Goal: Transaction & Acquisition: Purchase product/service

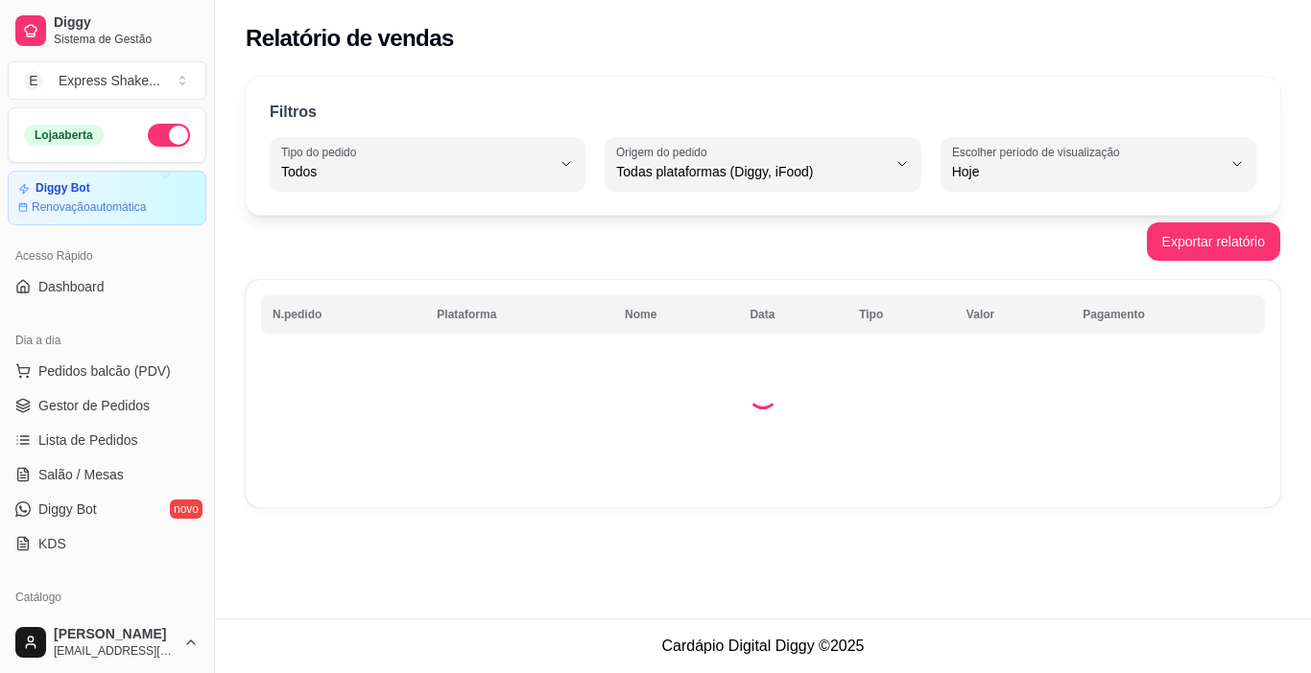
select select "ALL"
select select "0"
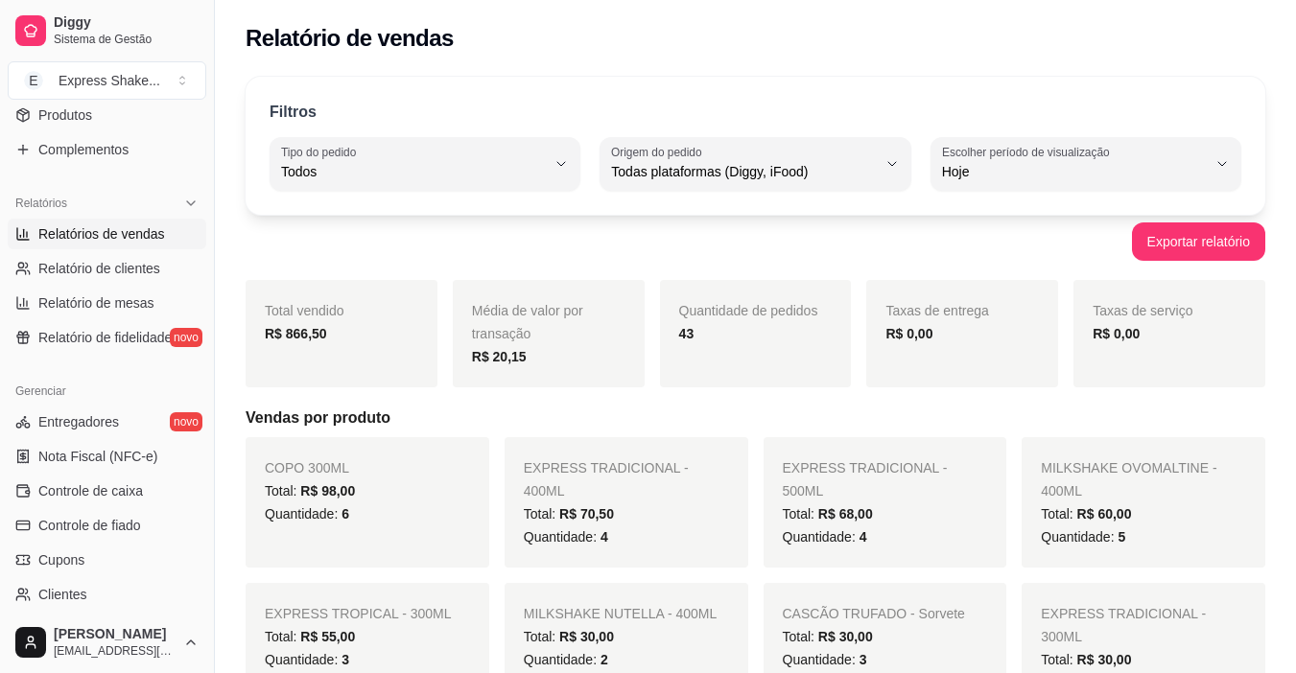
scroll to position [707, 0]
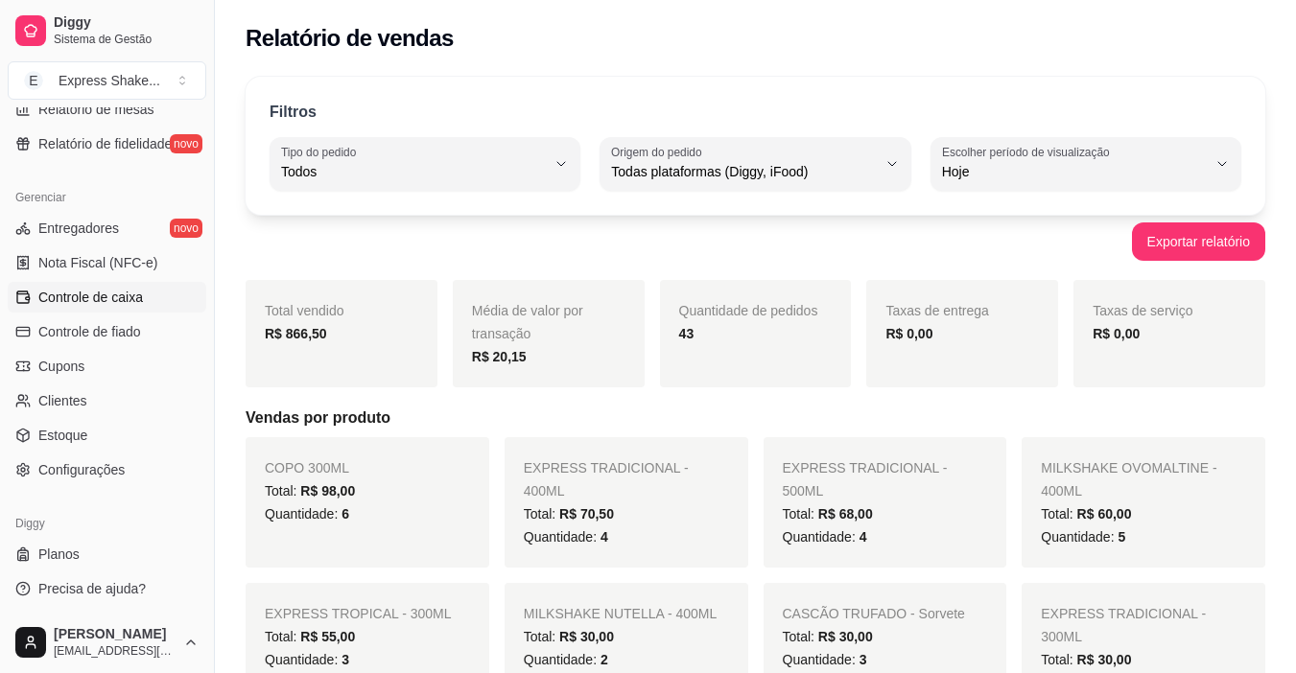
click at [138, 307] on link "Controle de caixa" at bounding box center [107, 297] width 199 height 31
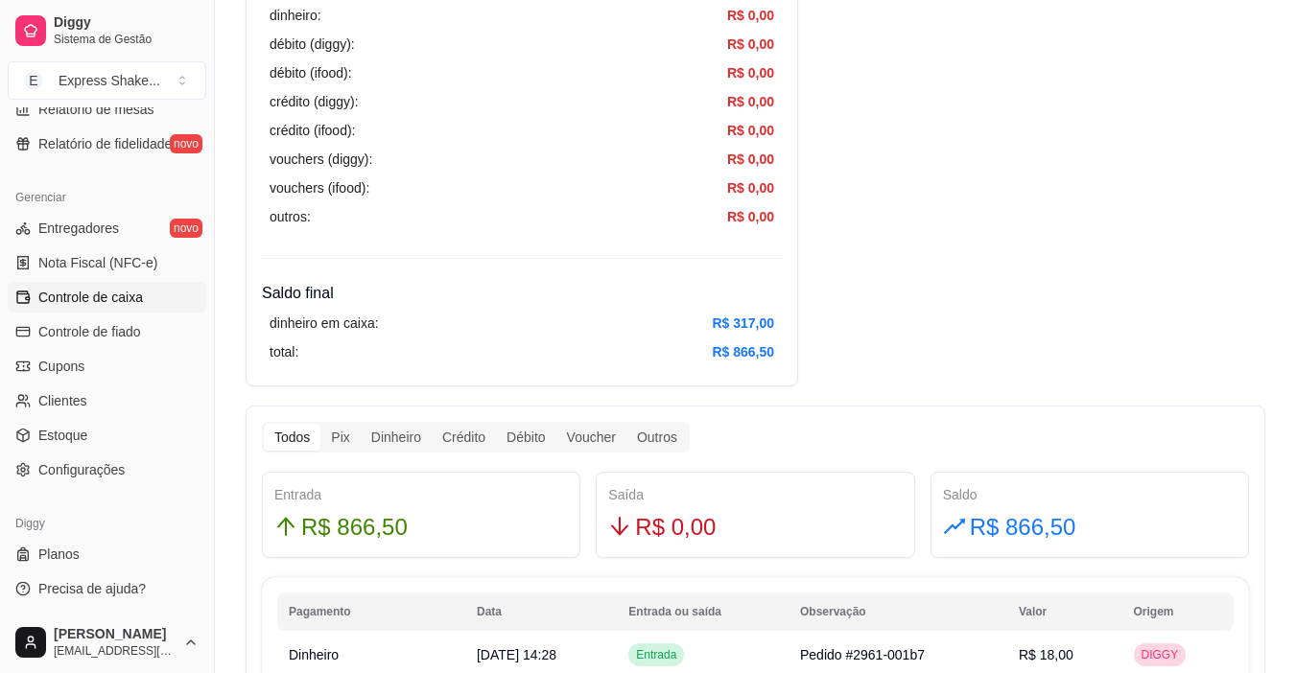
scroll to position [863, 0]
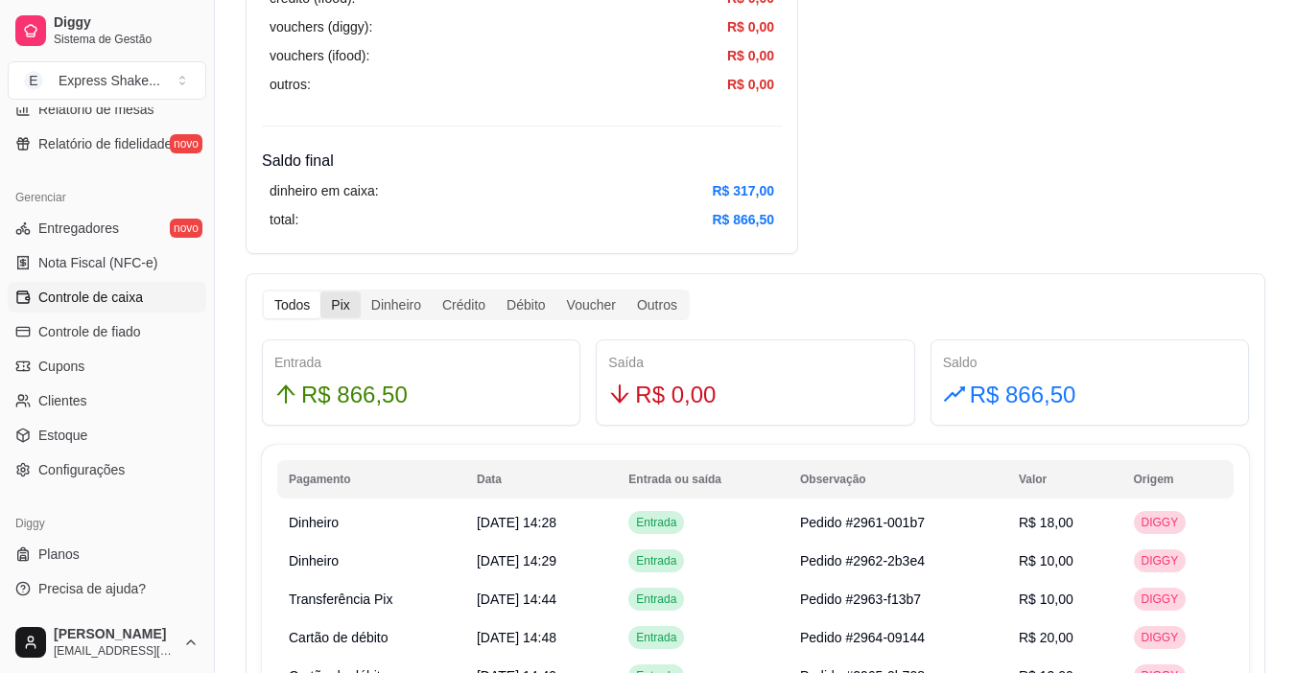
click at [344, 313] on div "Pix" at bounding box center [339, 305] width 39 height 27
click at [320, 292] on input "Pix" at bounding box center [320, 292] width 0 height 0
click at [377, 297] on div "Dinheiro" at bounding box center [396, 305] width 71 height 27
click at [361, 292] on input "Dinheiro" at bounding box center [361, 292] width 0 height 0
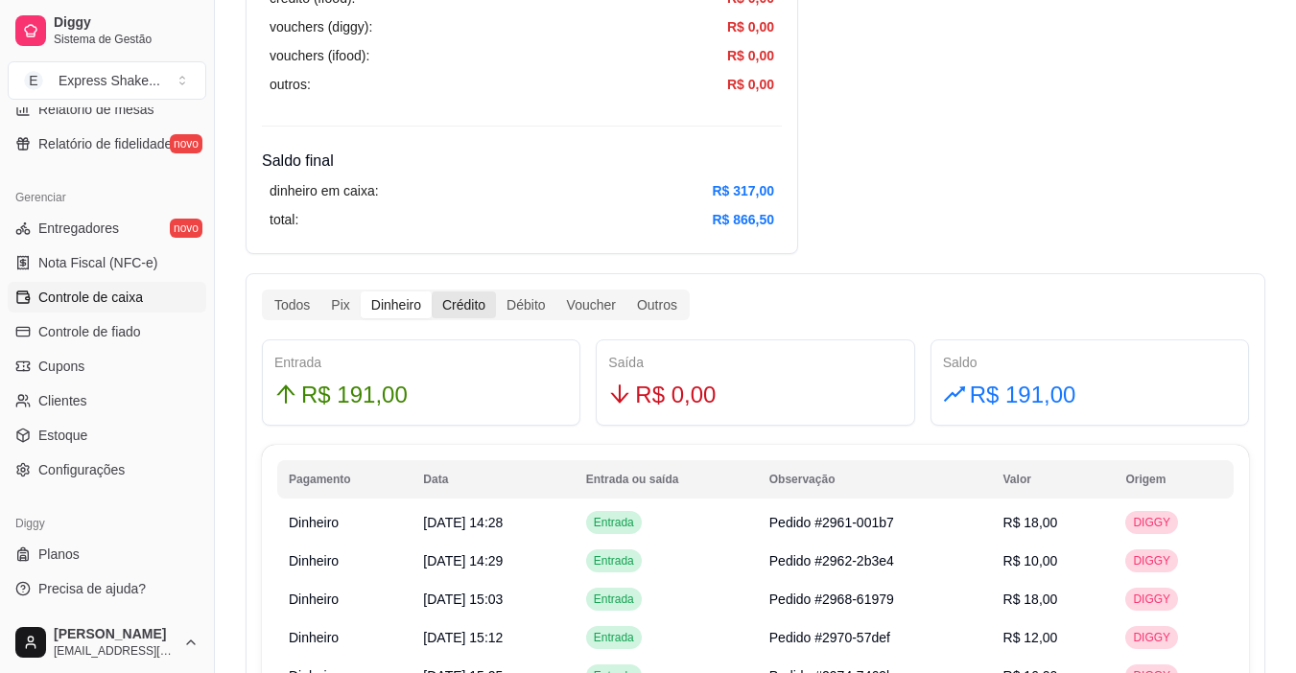
click at [461, 303] on div "Crédito" at bounding box center [464, 305] width 64 height 27
click at [432, 292] on input "Crédito" at bounding box center [432, 292] width 0 height 0
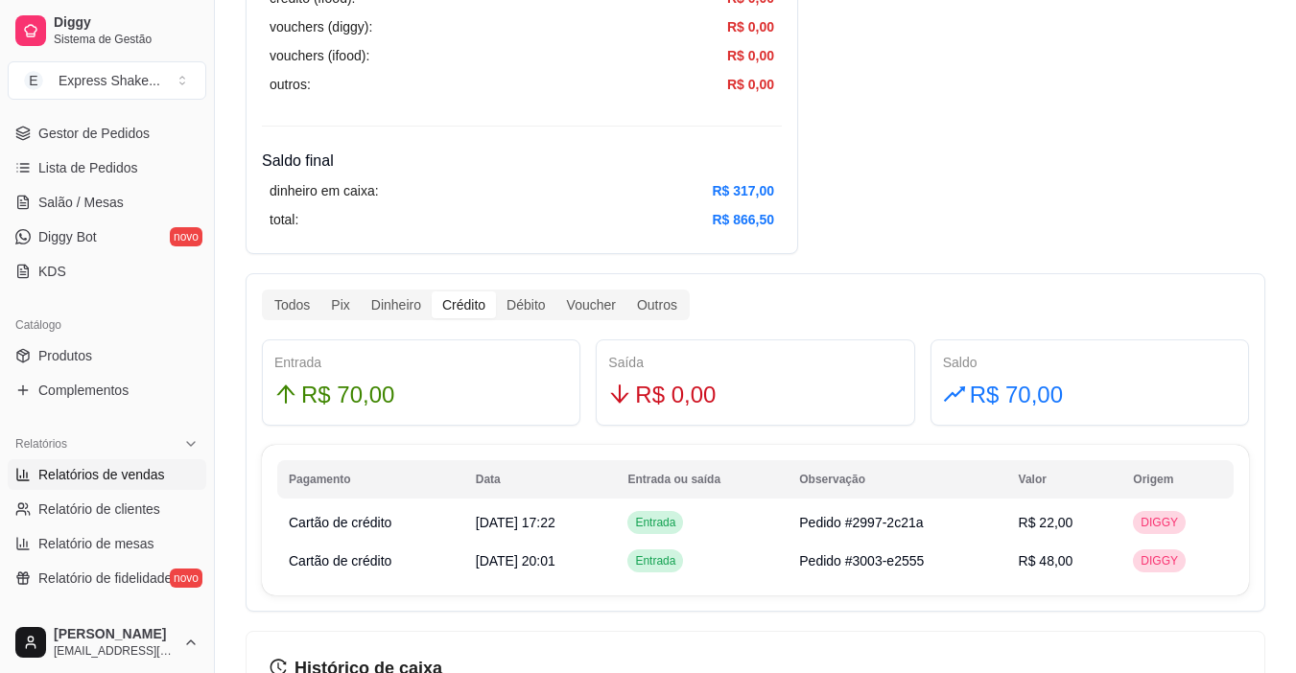
scroll to position [131, 0]
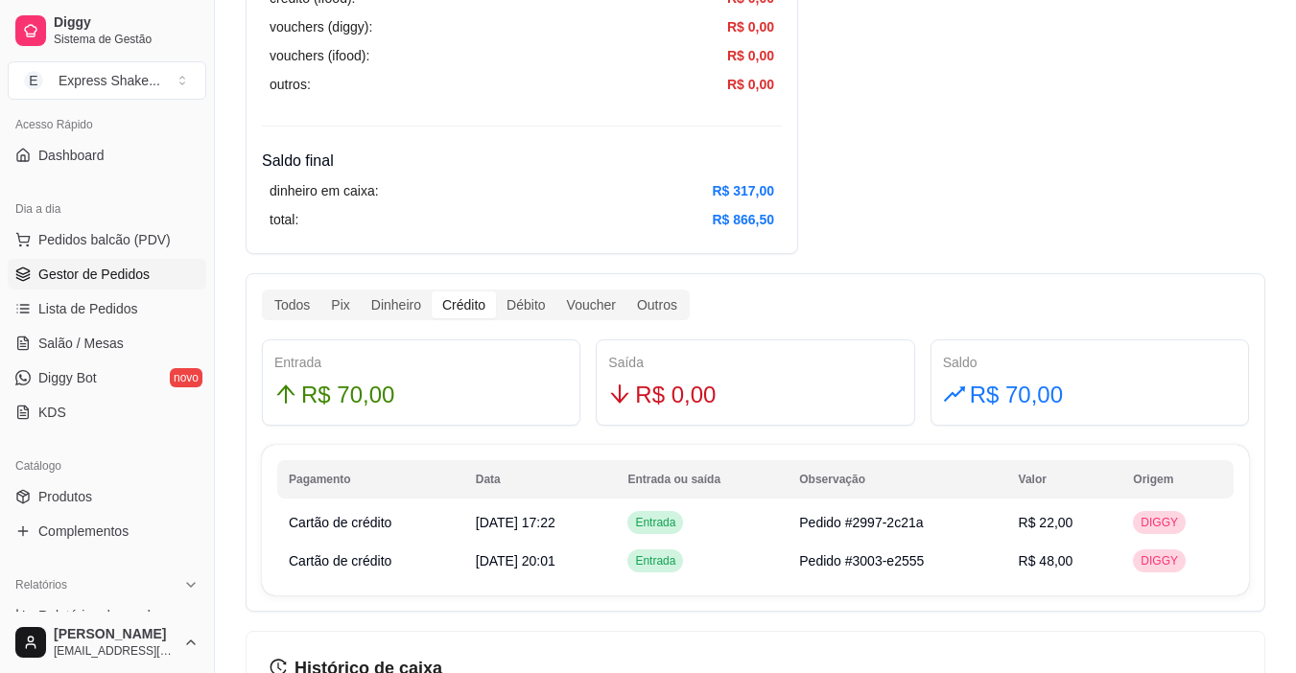
click at [111, 283] on span "Gestor de Pedidos" at bounding box center [93, 274] width 111 height 19
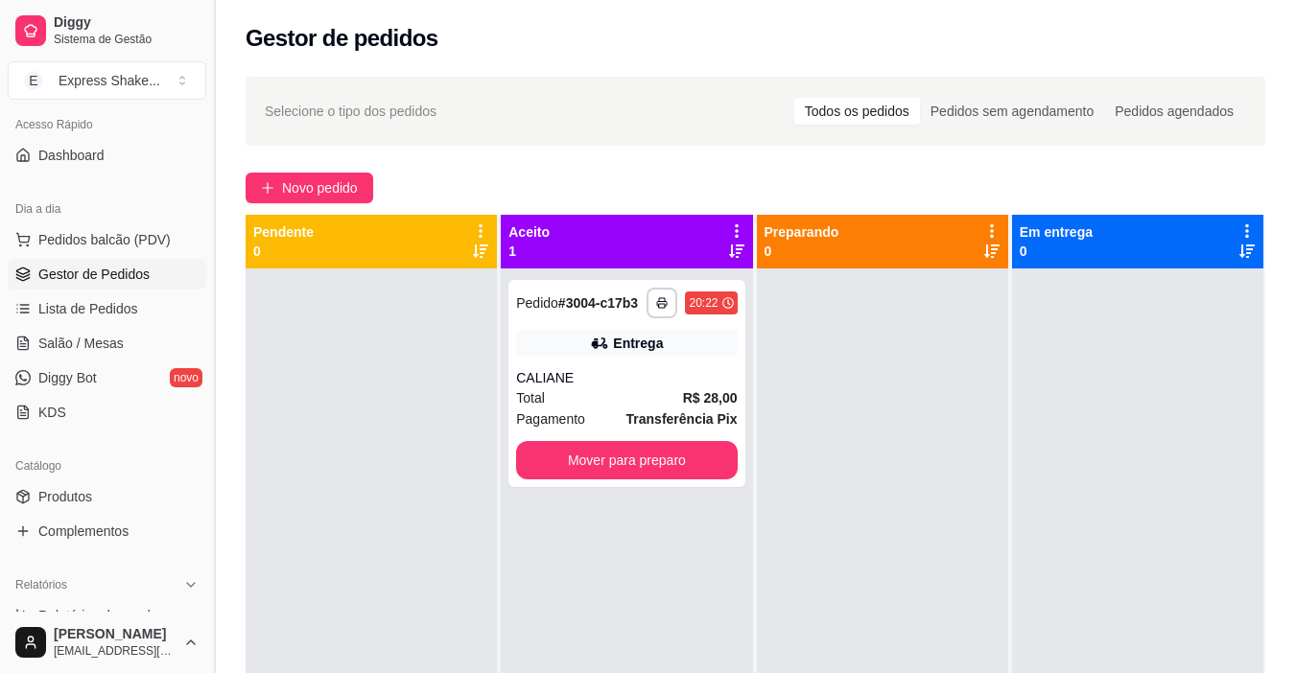
click at [208, 415] on button "Toggle Sidebar" at bounding box center [213, 336] width 15 height 673
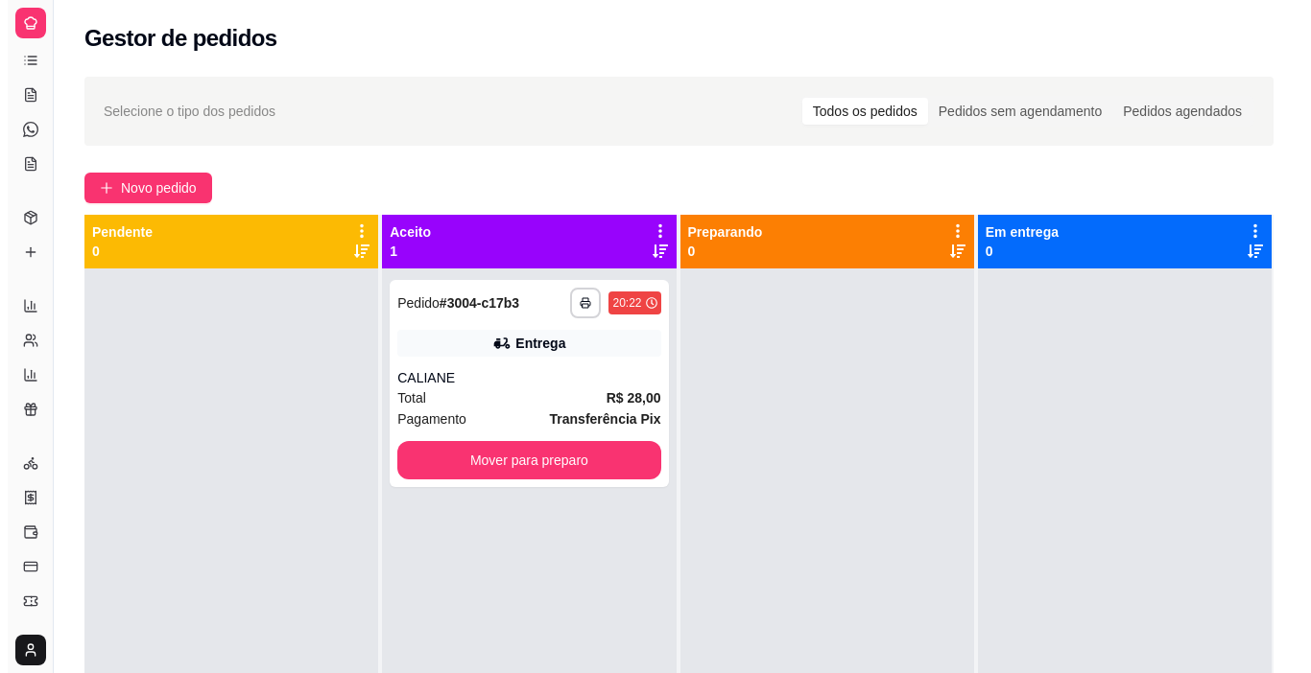
scroll to position [6, 0]
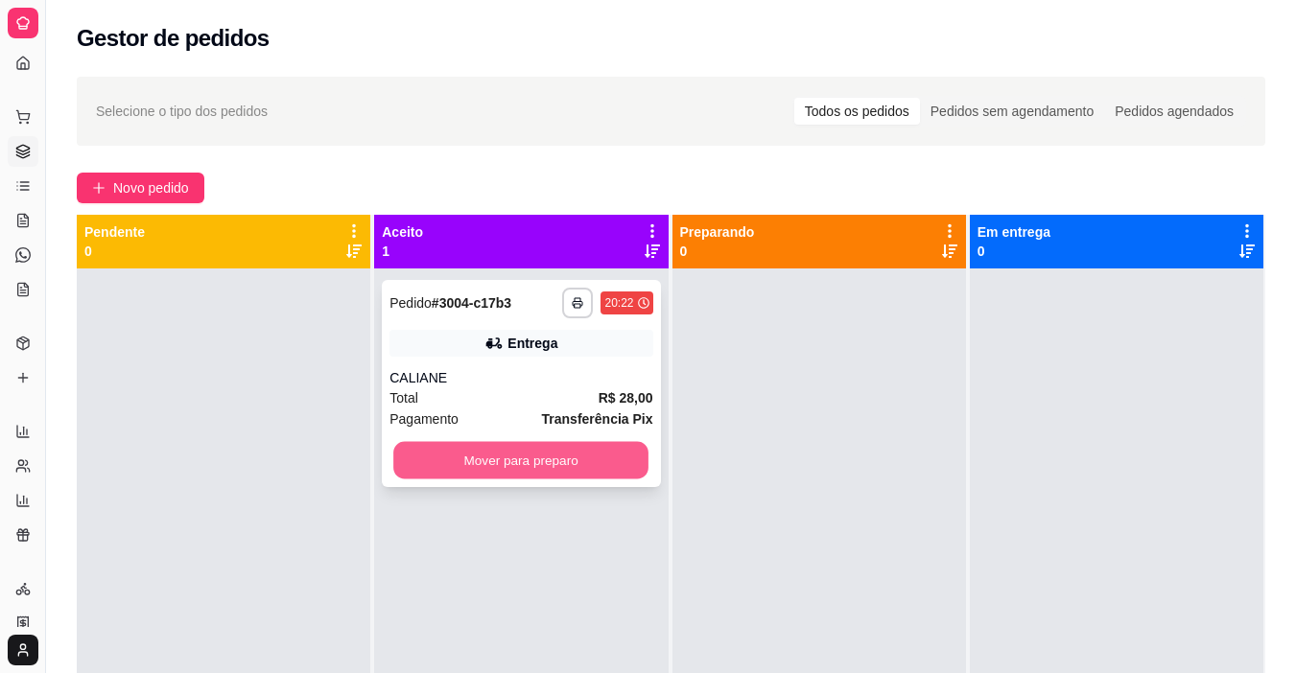
click at [530, 474] on button "Mover para preparo" at bounding box center [520, 460] width 255 height 37
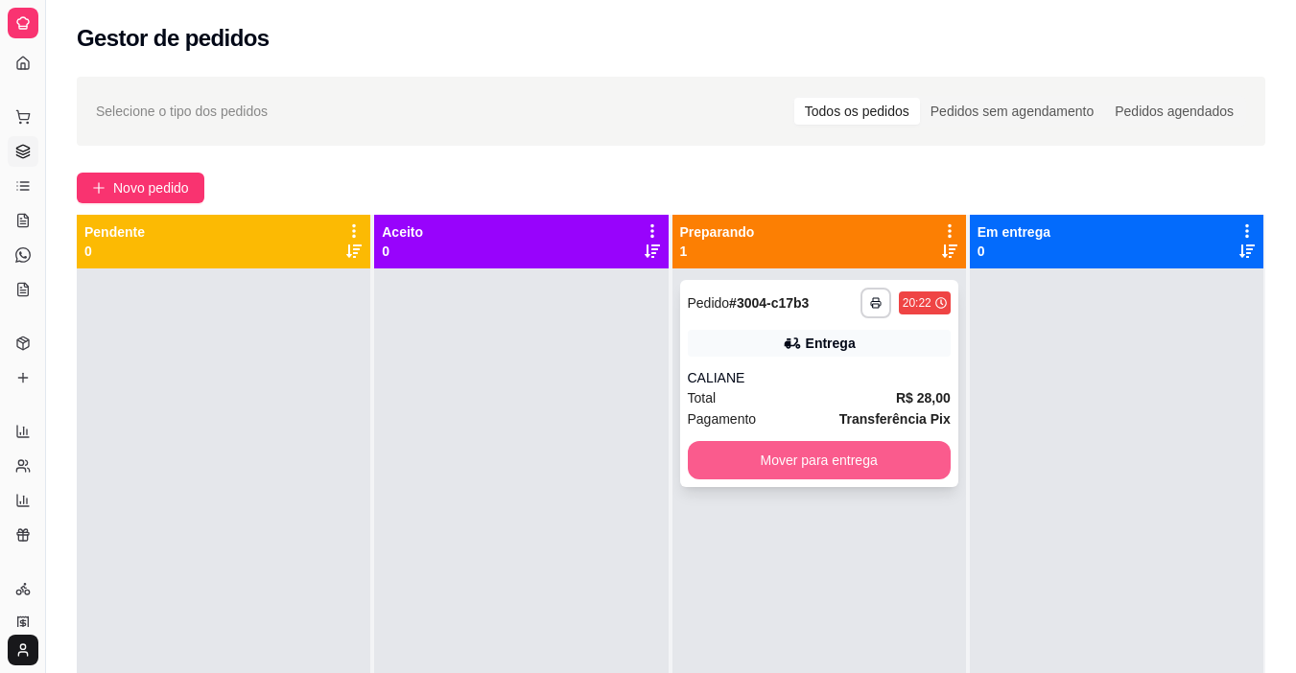
click at [805, 472] on button "Mover para entrega" at bounding box center [819, 460] width 263 height 38
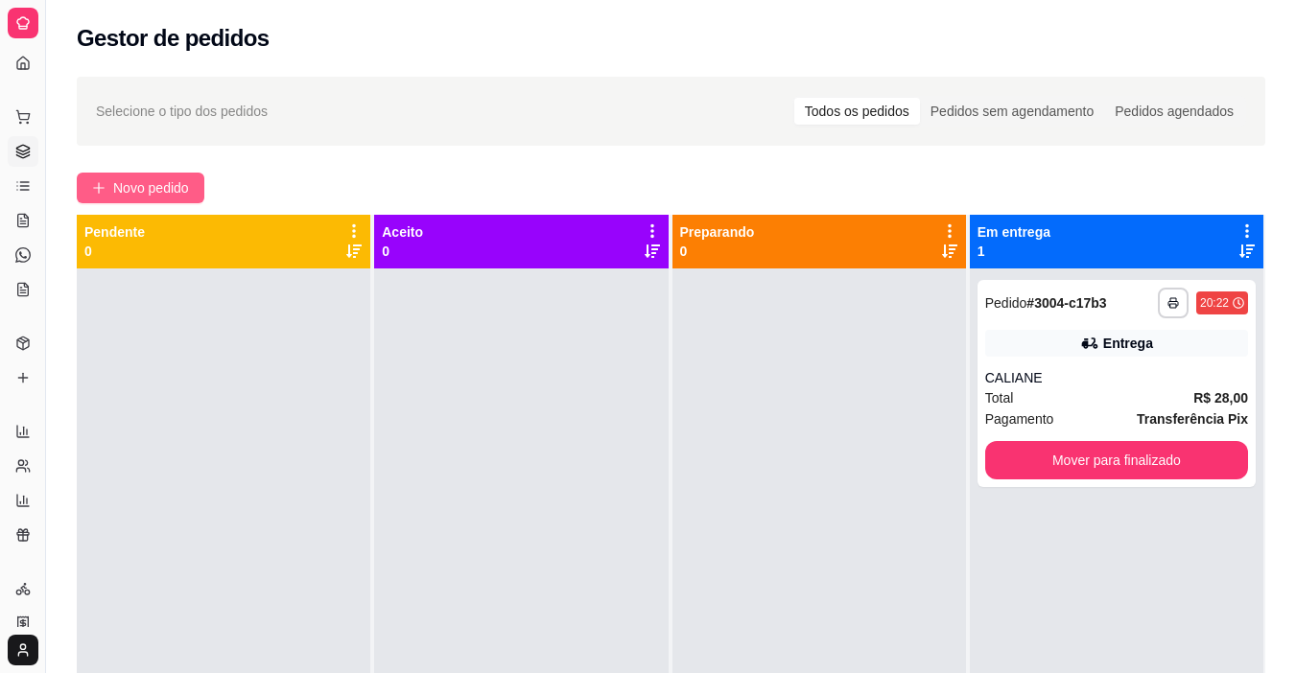
click at [181, 193] on span "Novo pedido" at bounding box center [151, 187] width 76 height 21
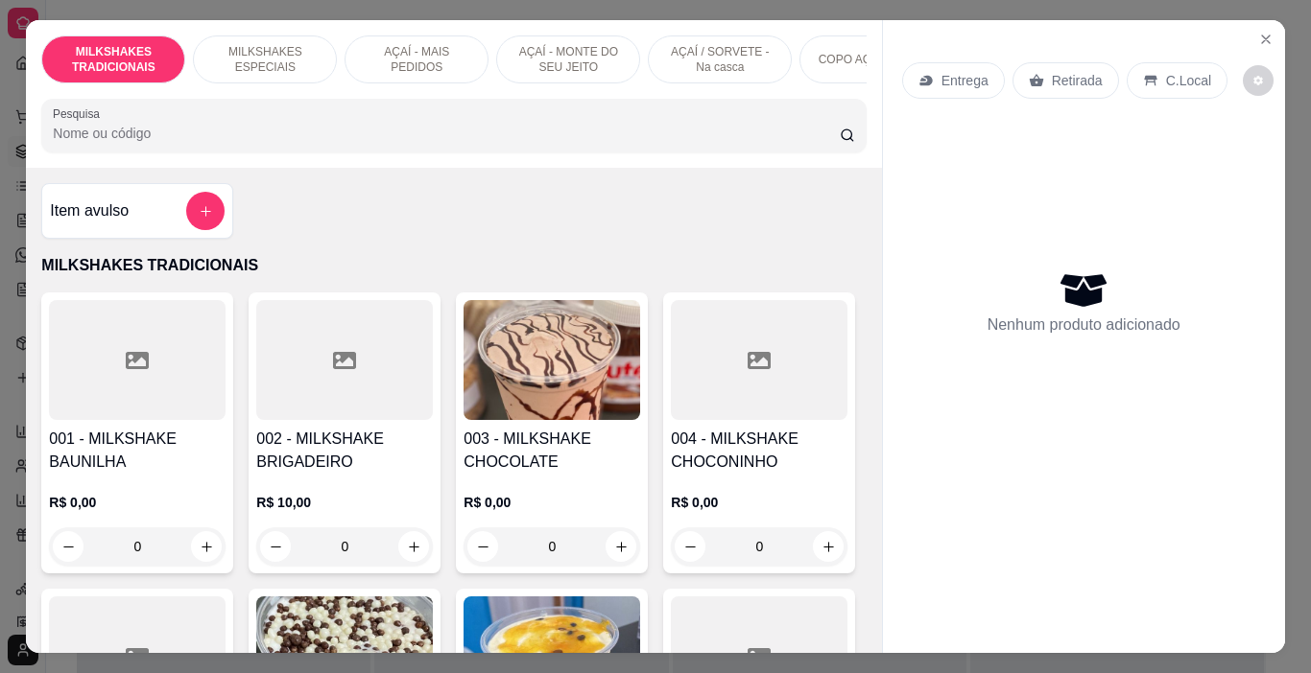
click at [385, 56] on p "AÇAÍ - MAIS PEDIDOS" at bounding box center [416, 59] width 111 height 31
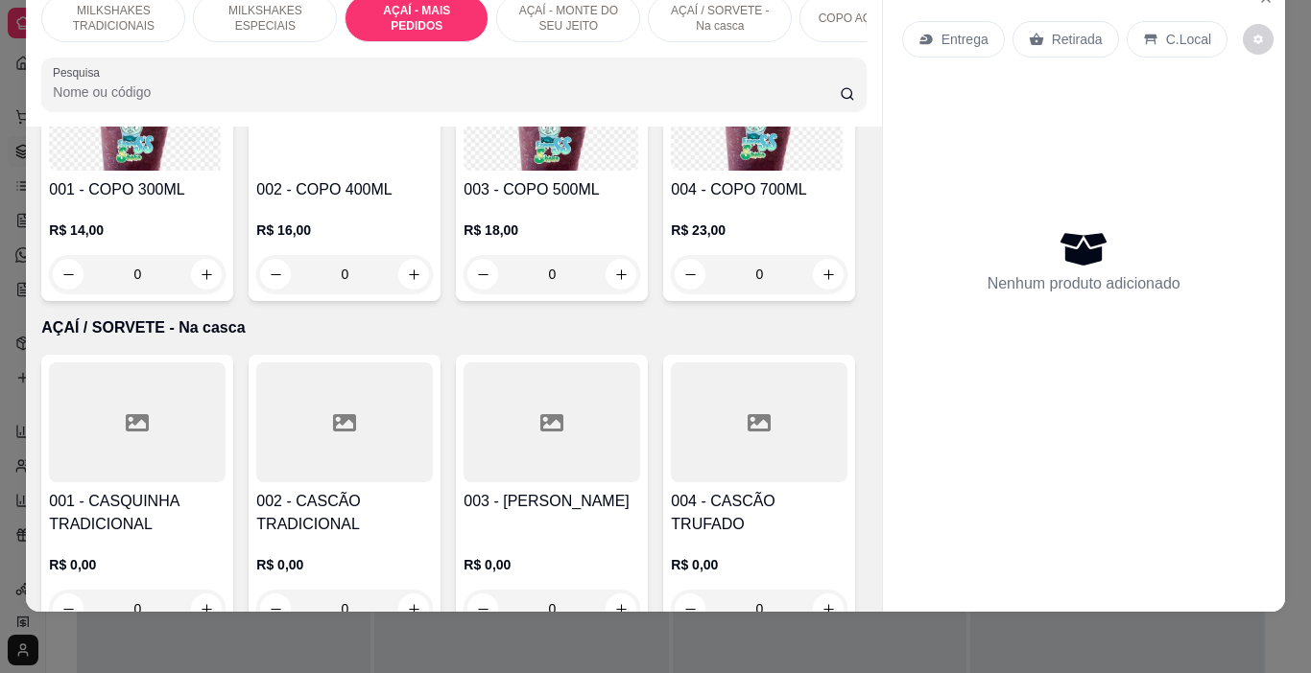
scroll to position [3991, 0]
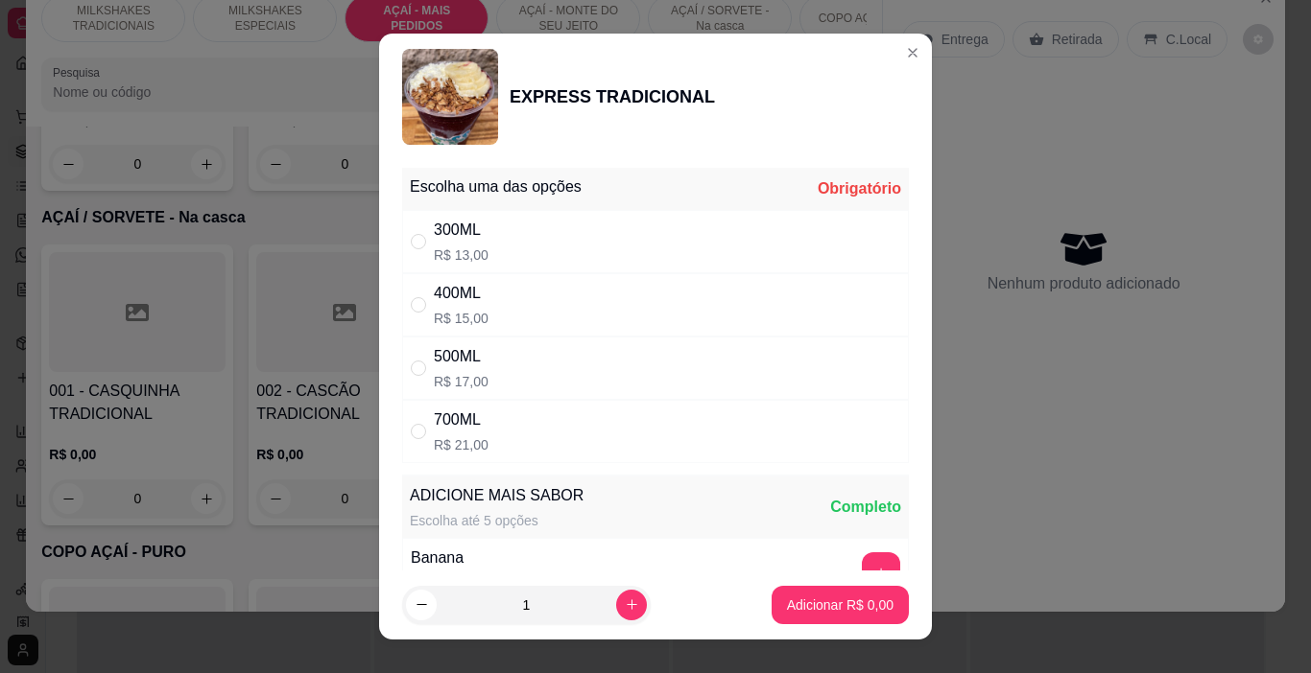
click at [454, 444] on p "R$ 21,00" at bounding box center [461, 445] width 55 height 19
radio input "true"
click at [831, 603] on p "Adicionar R$ 21,00" at bounding box center [836, 605] width 114 height 19
type input "1"
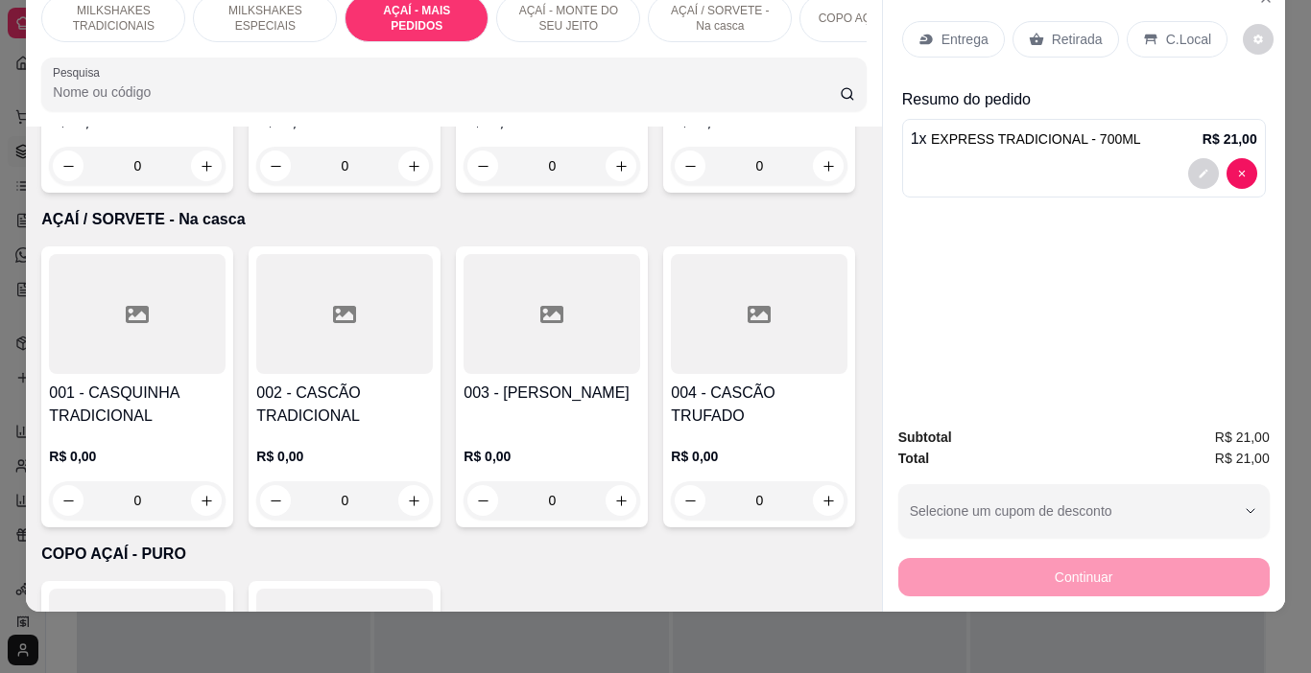
click at [512, 14] on p "AÇAÍ - MONTE DO SEU JEITO" at bounding box center [567, 18] width 111 height 31
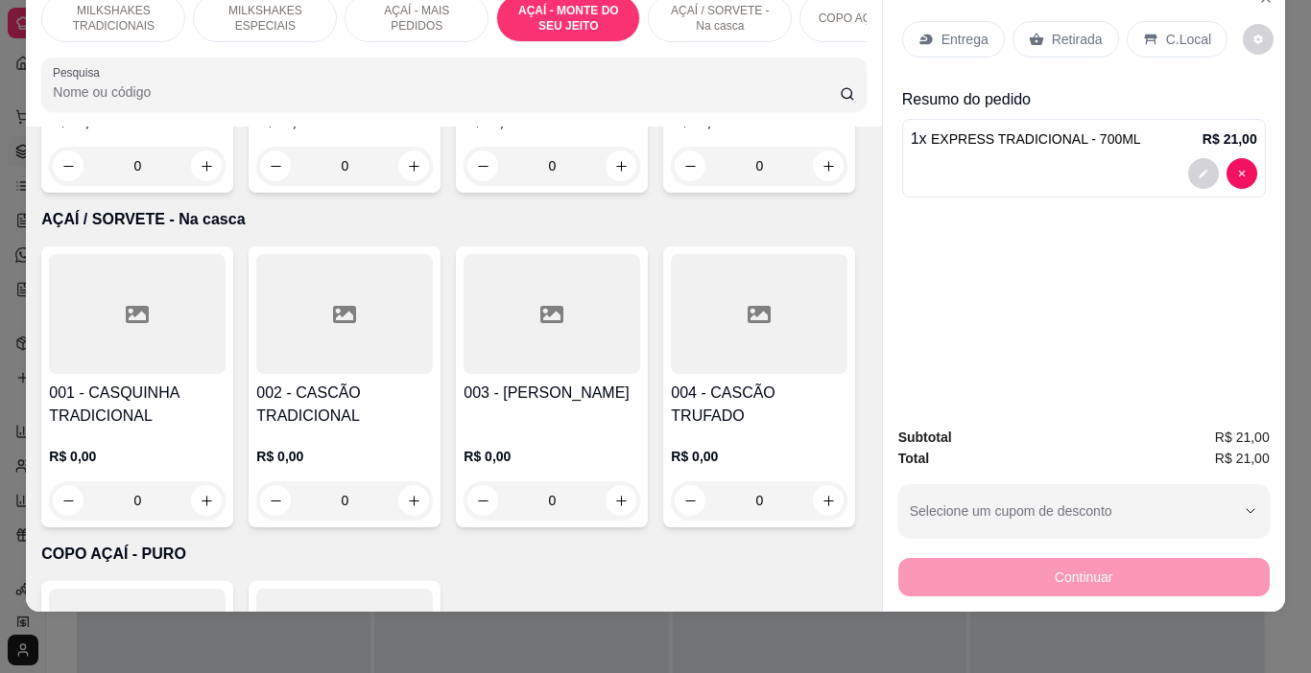
scroll to position [4604, 0]
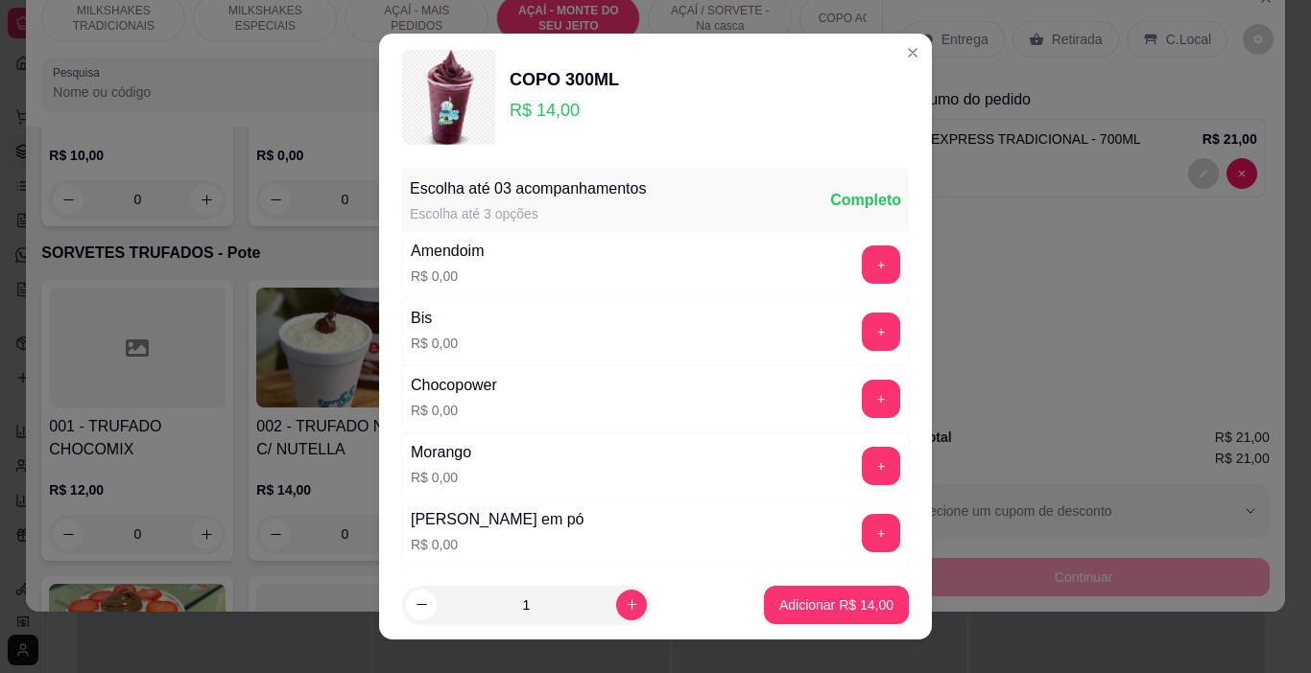
scroll to position [96, 0]
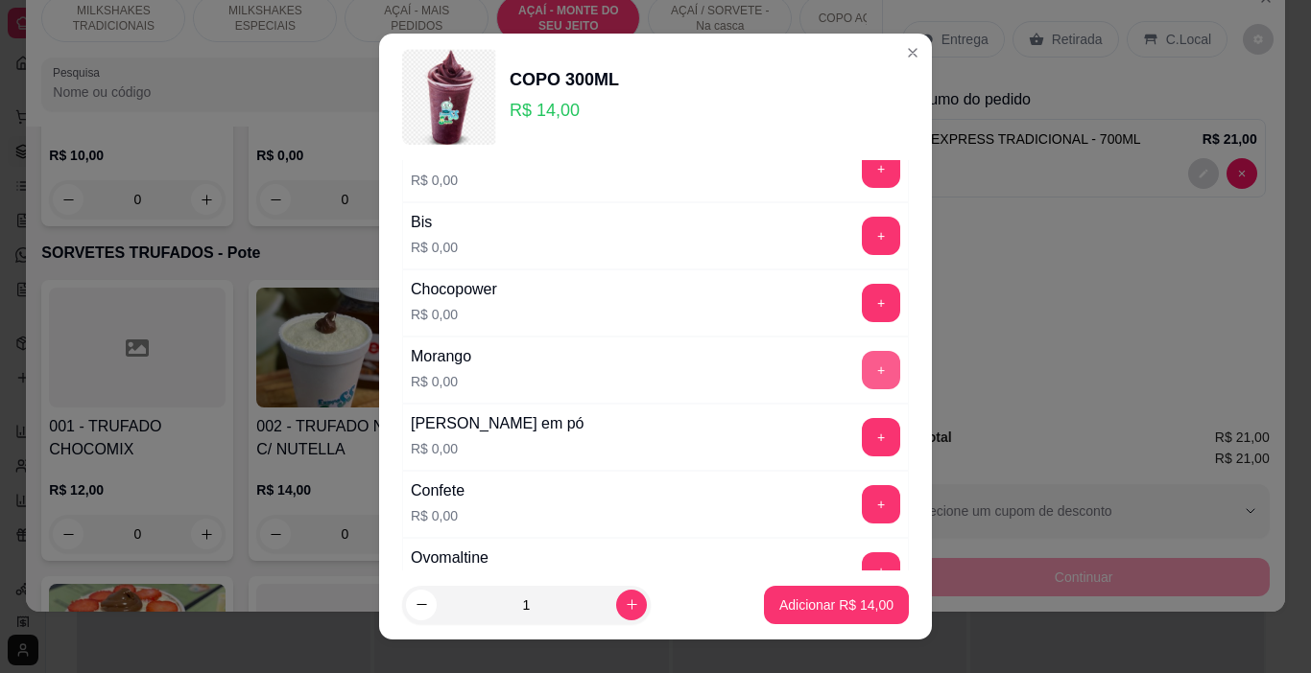
click at [862, 370] on button "+" at bounding box center [881, 370] width 38 height 38
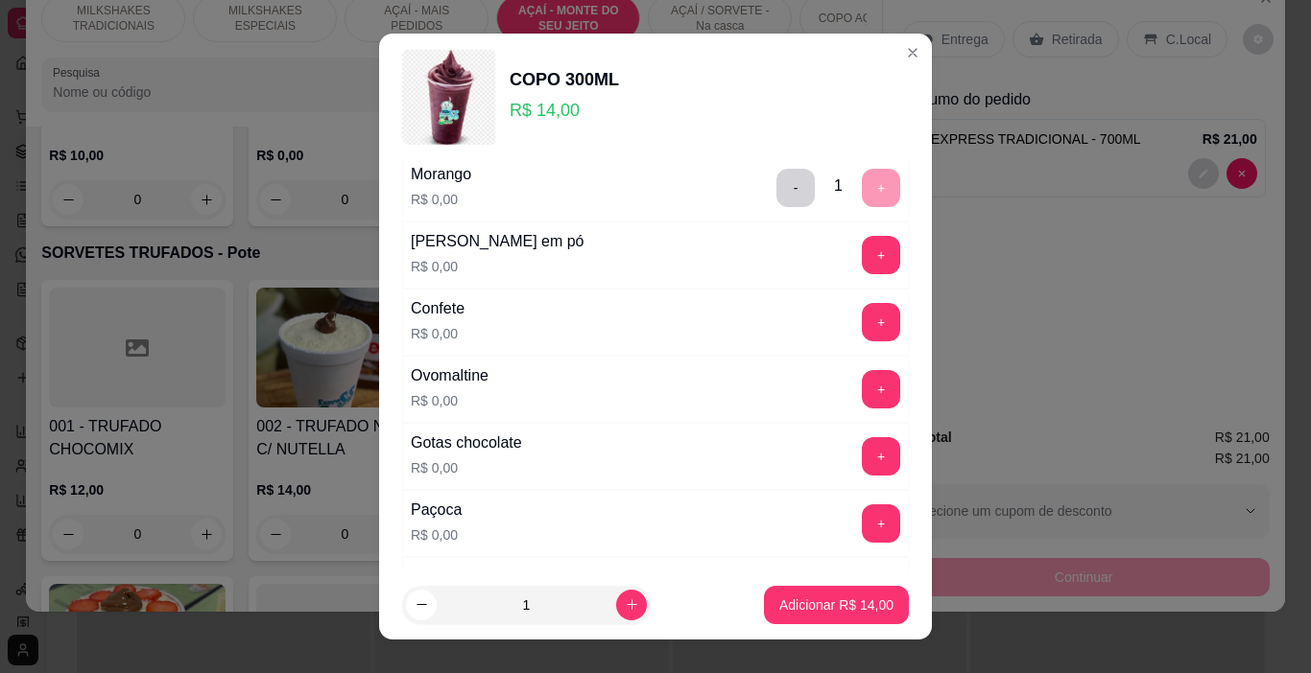
scroll to position [288, 0]
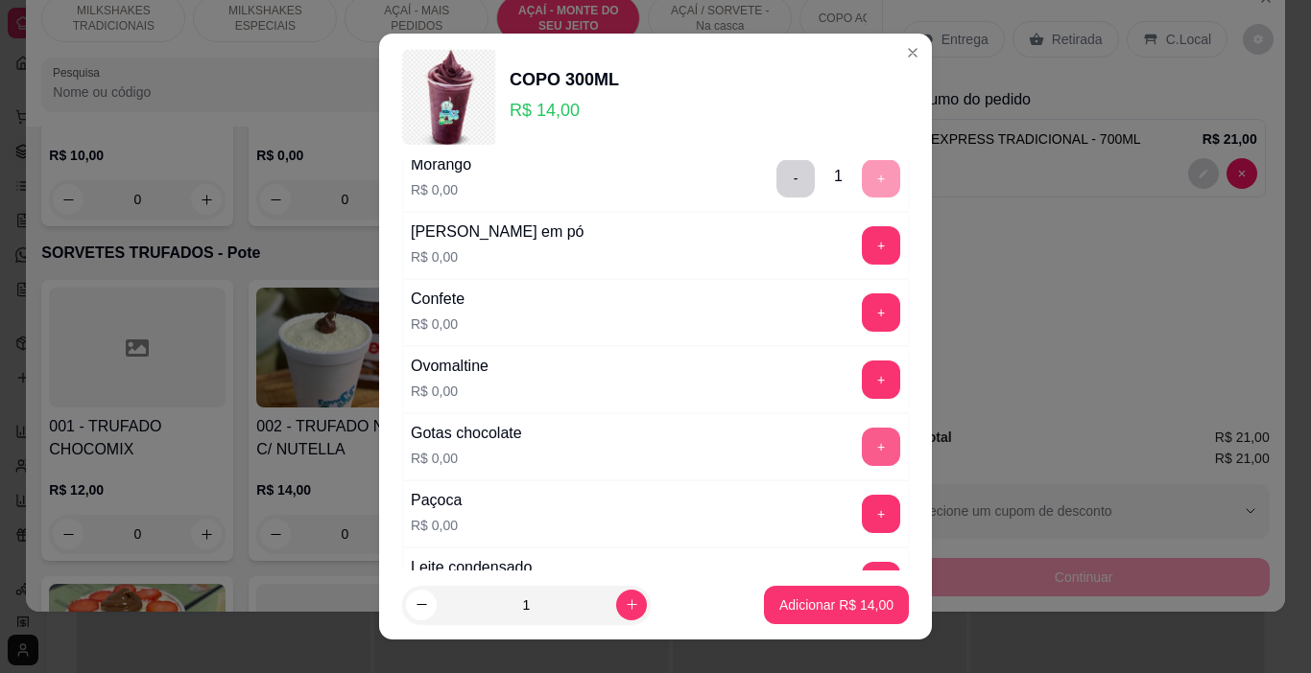
click at [862, 441] on button "+" at bounding box center [881, 447] width 38 height 38
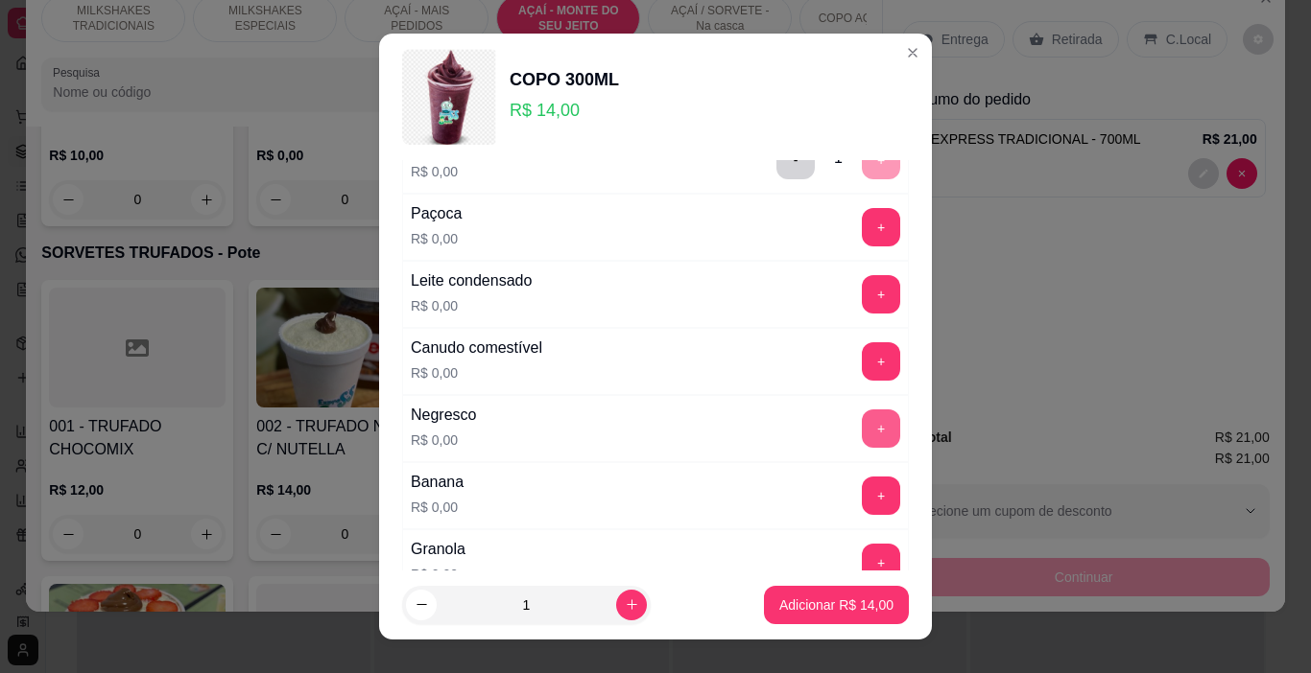
scroll to position [576, 0]
click at [862, 300] on button "+" at bounding box center [881, 293] width 38 height 38
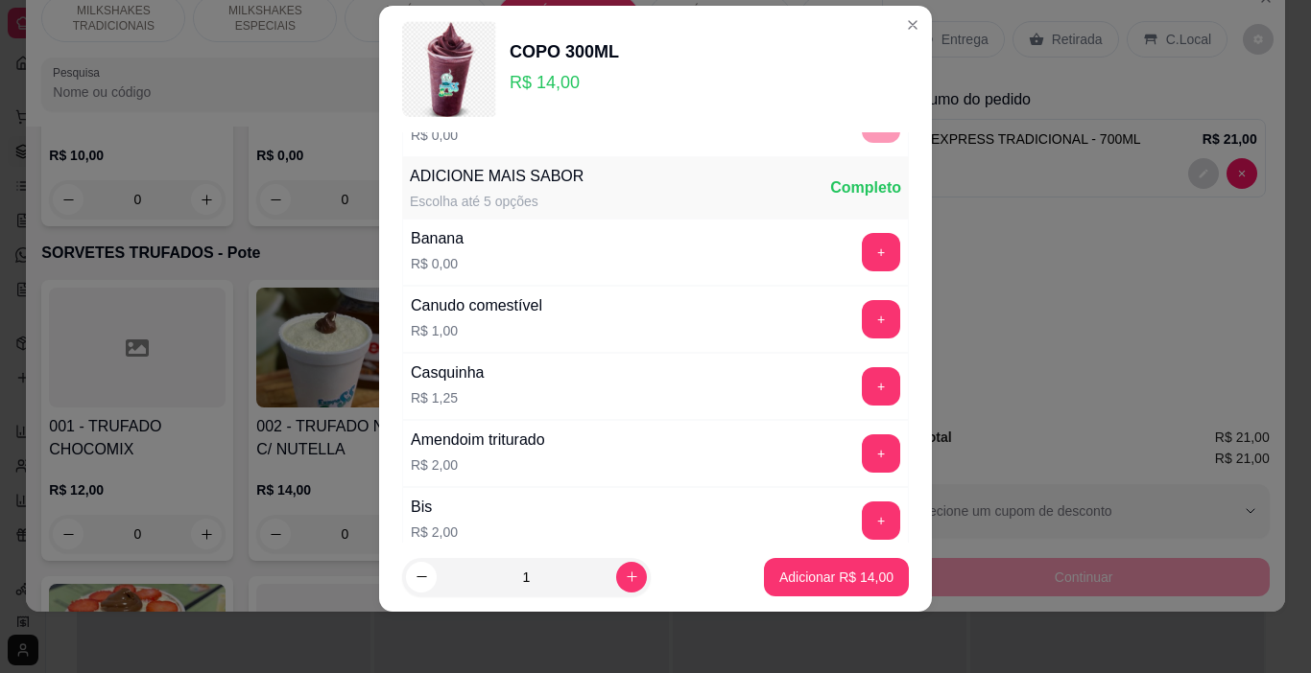
scroll to position [1213, 0]
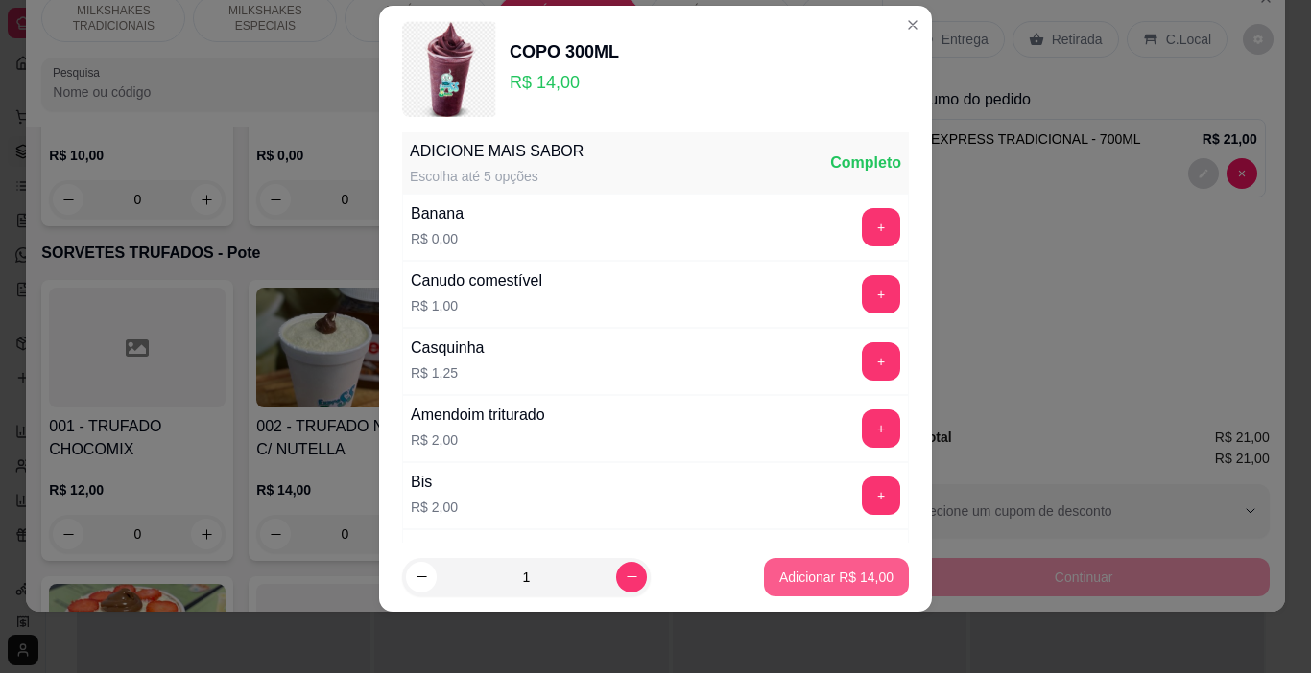
click at [776, 596] on button "Adicionar R$ 14,00" at bounding box center [836, 577] width 145 height 38
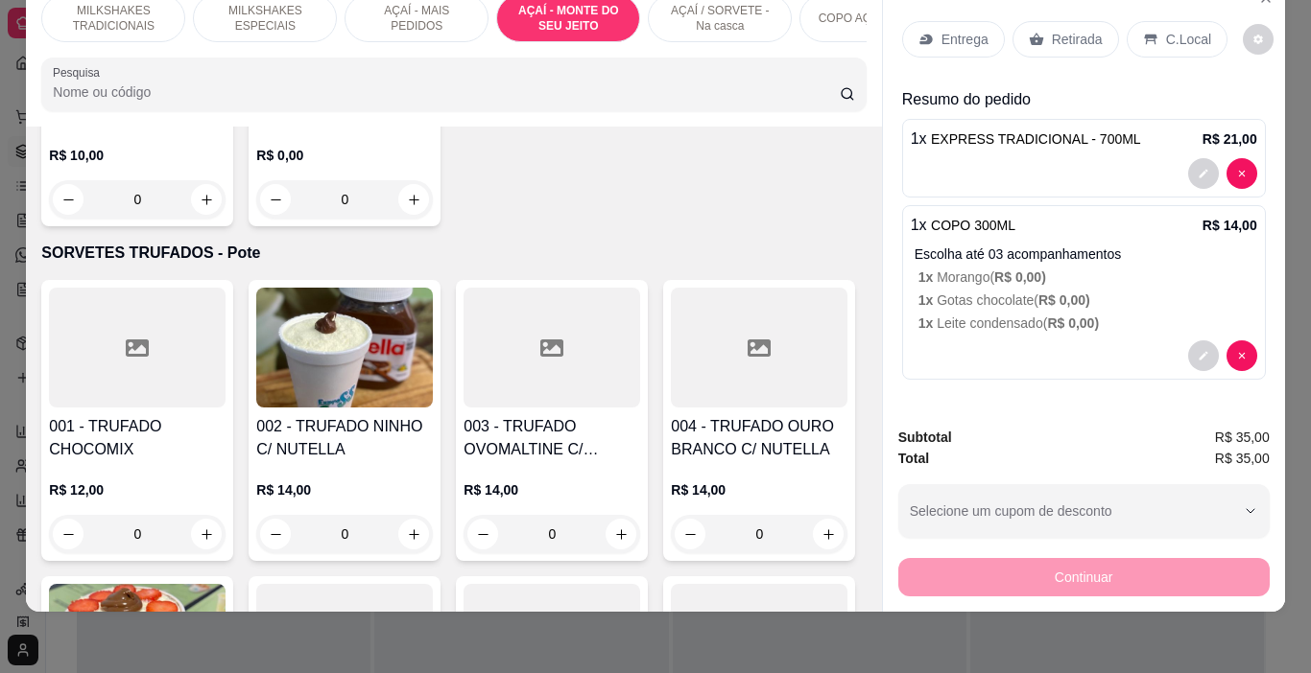
click at [958, 33] on p "Entrega" at bounding box center [964, 39] width 47 height 19
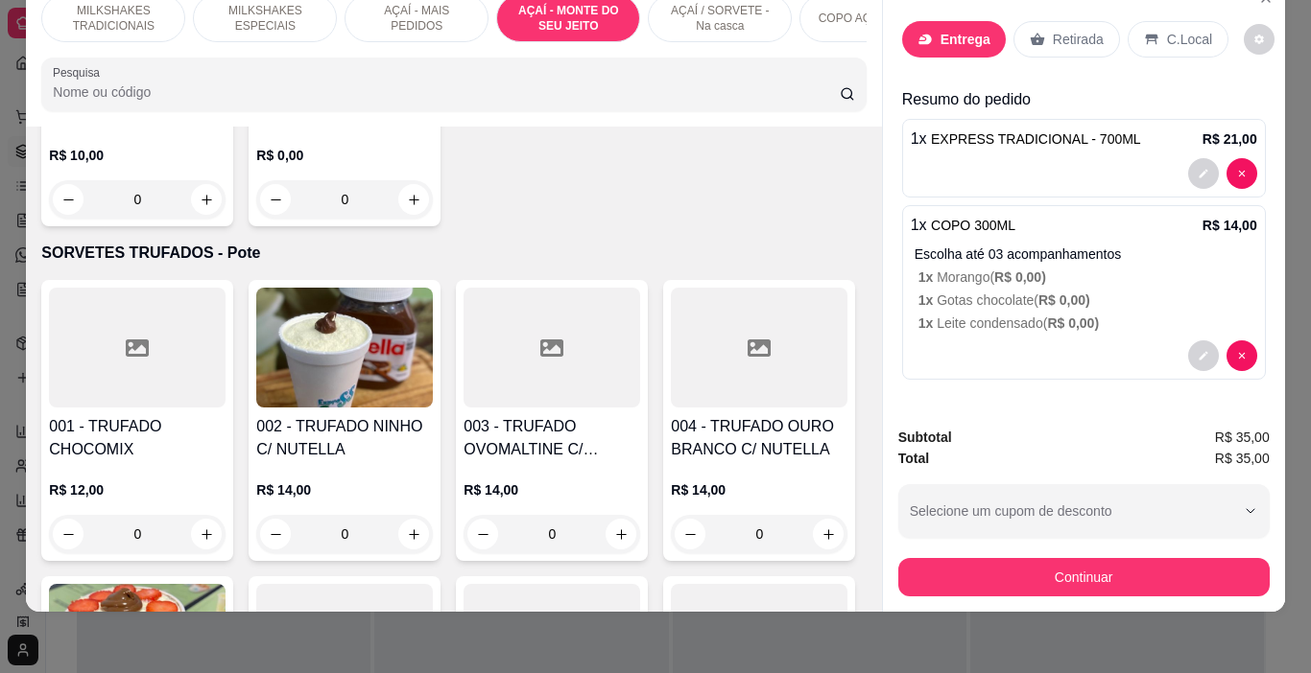
click at [577, 301] on input "text" at bounding box center [655, 300] width 384 height 31
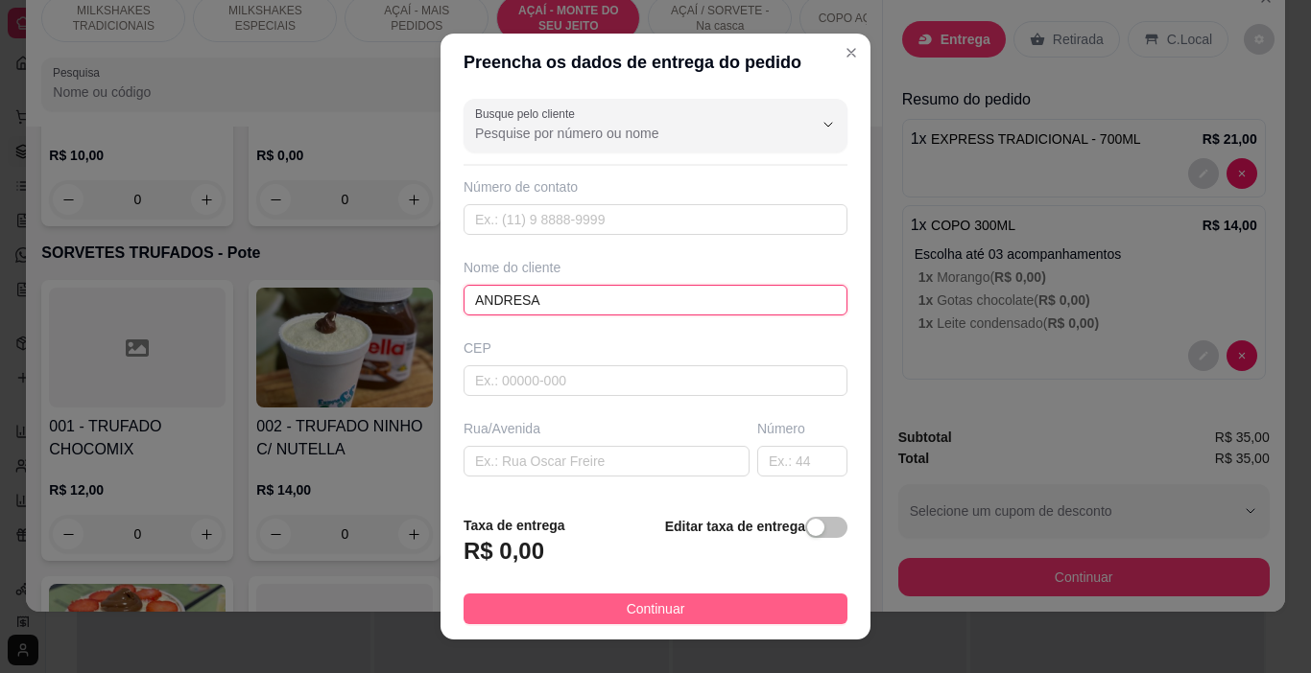
type input "ANDRESA"
click at [692, 609] on button "Continuar" at bounding box center [655, 609] width 384 height 31
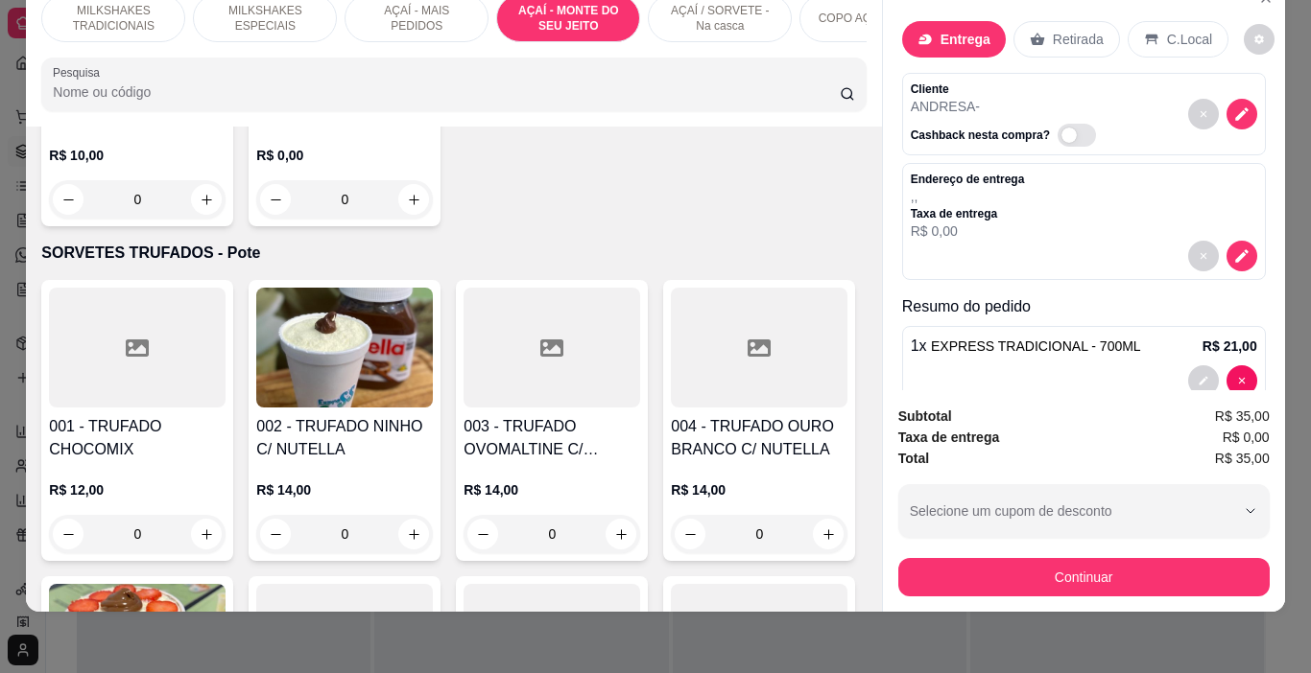
click at [1027, 565] on button "Continuar" at bounding box center [1083, 577] width 371 height 38
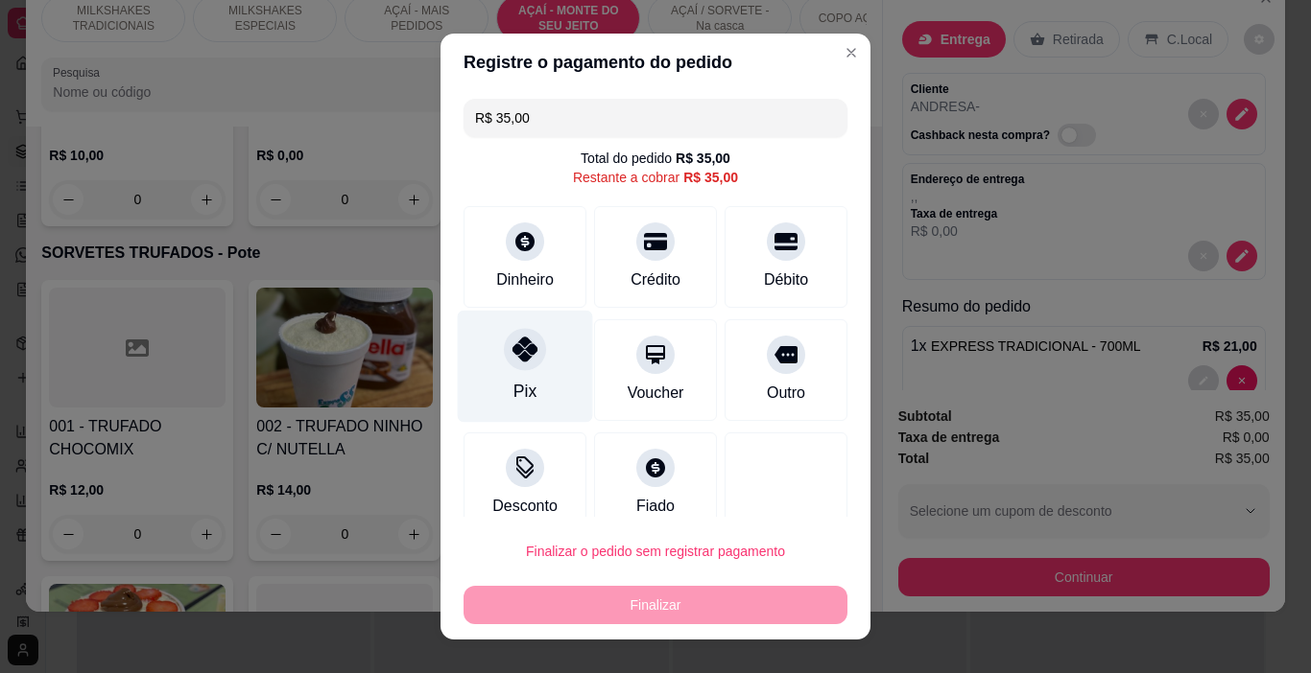
click at [511, 369] on div at bounding box center [525, 350] width 42 height 42
type input "R$ 0,00"
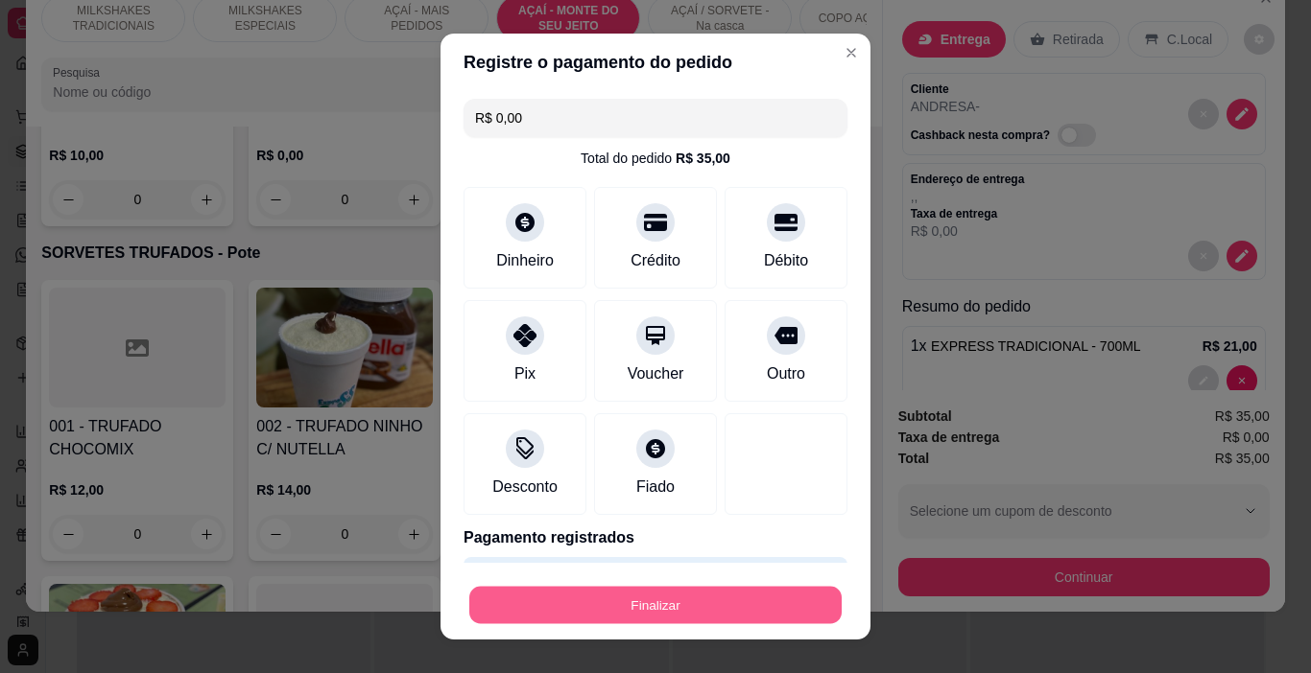
click at [624, 594] on button "Finalizar" at bounding box center [655, 605] width 372 height 37
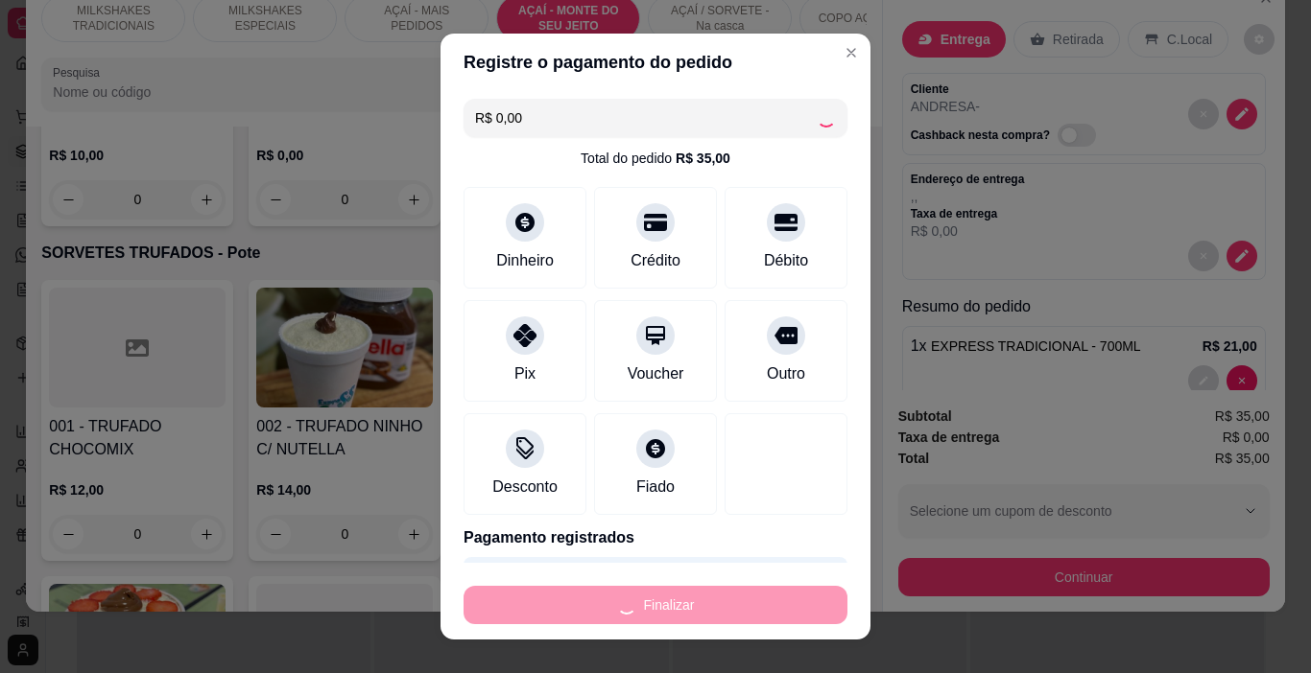
type input "0"
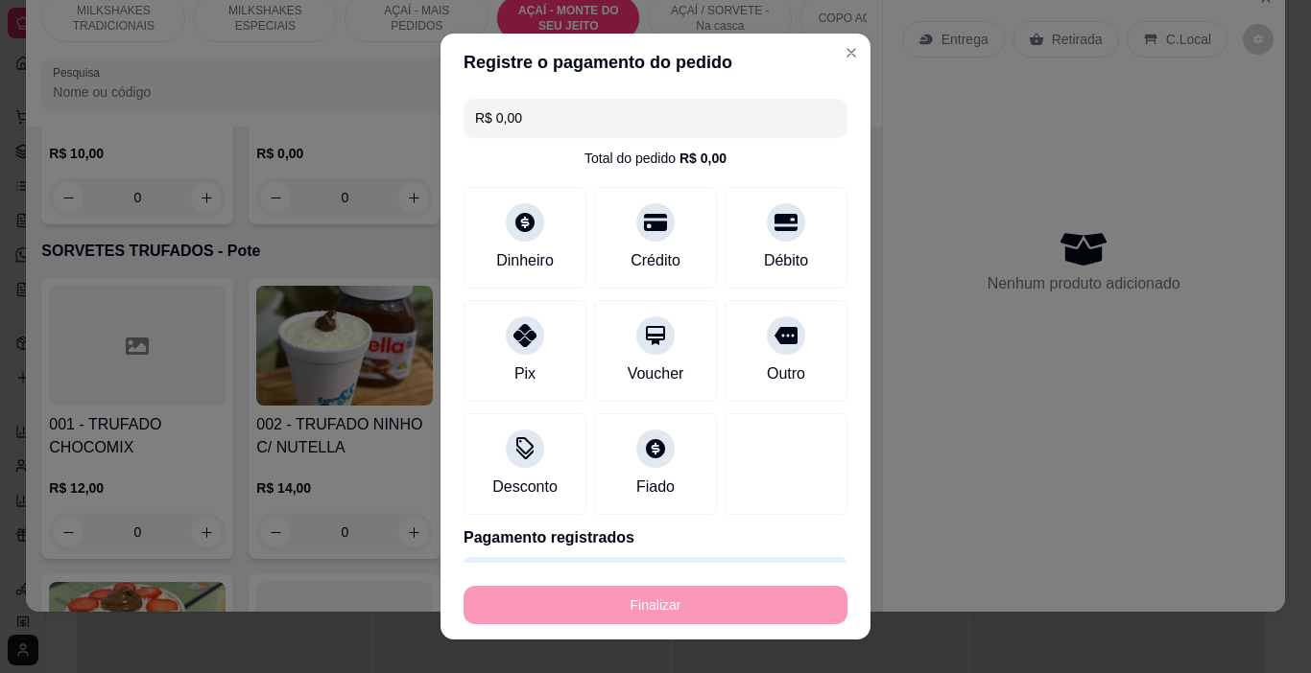
type input "-R$ 35,00"
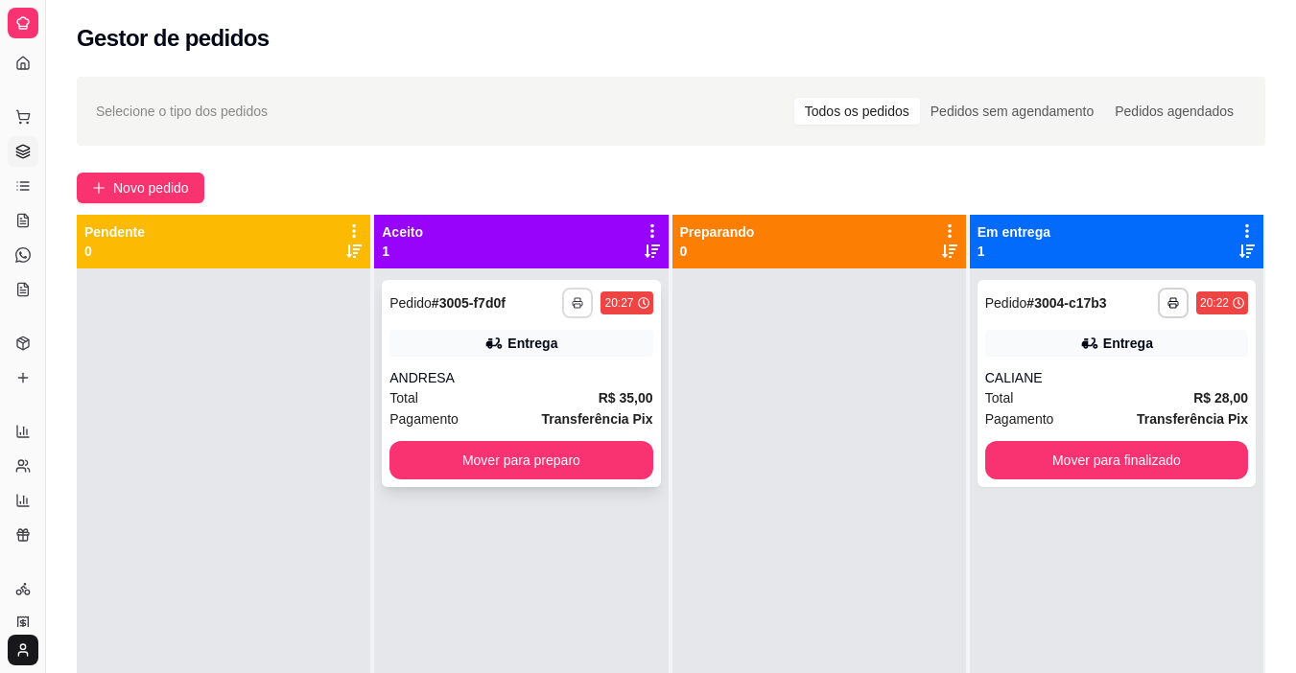
click at [572, 297] on icon "button" at bounding box center [578, 303] width 12 height 12
click at [541, 373] on button "IMPRESSORA" at bounding box center [520, 370] width 139 height 31
click at [541, 373] on div "ANDRESA" at bounding box center [521, 377] width 263 height 19
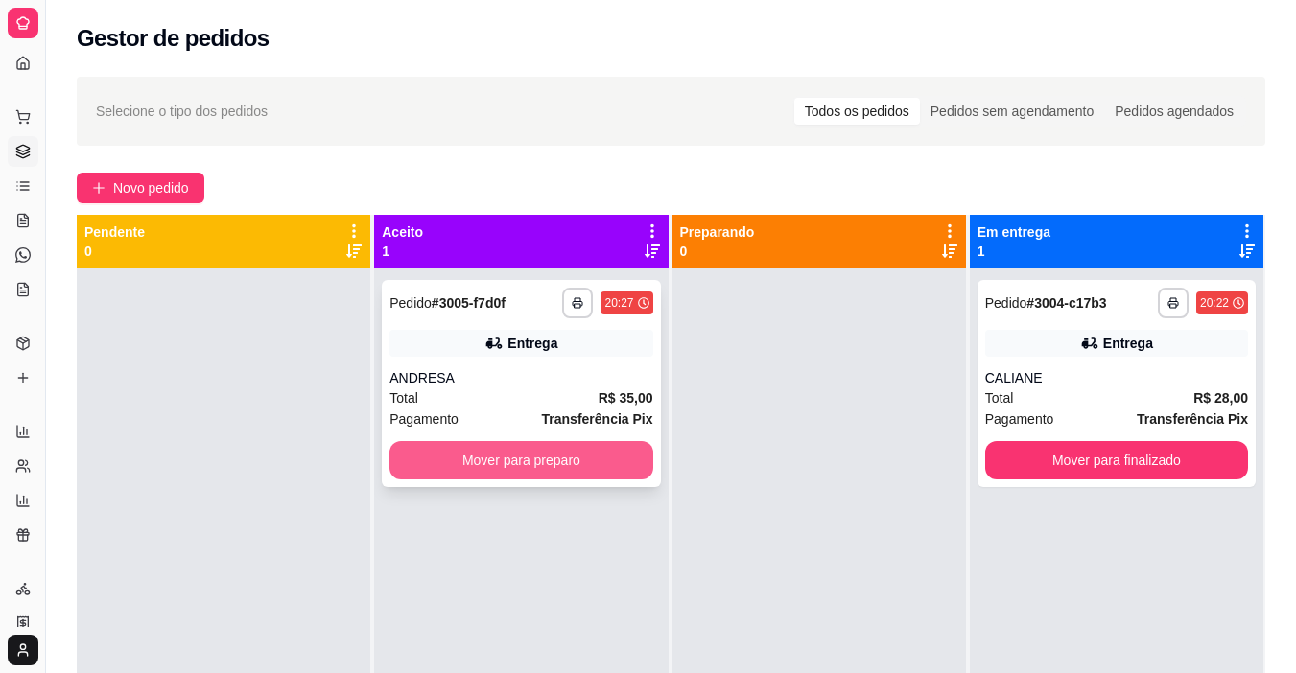
click at [570, 466] on button "Mover para preparo" at bounding box center [521, 460] width 263 height 38
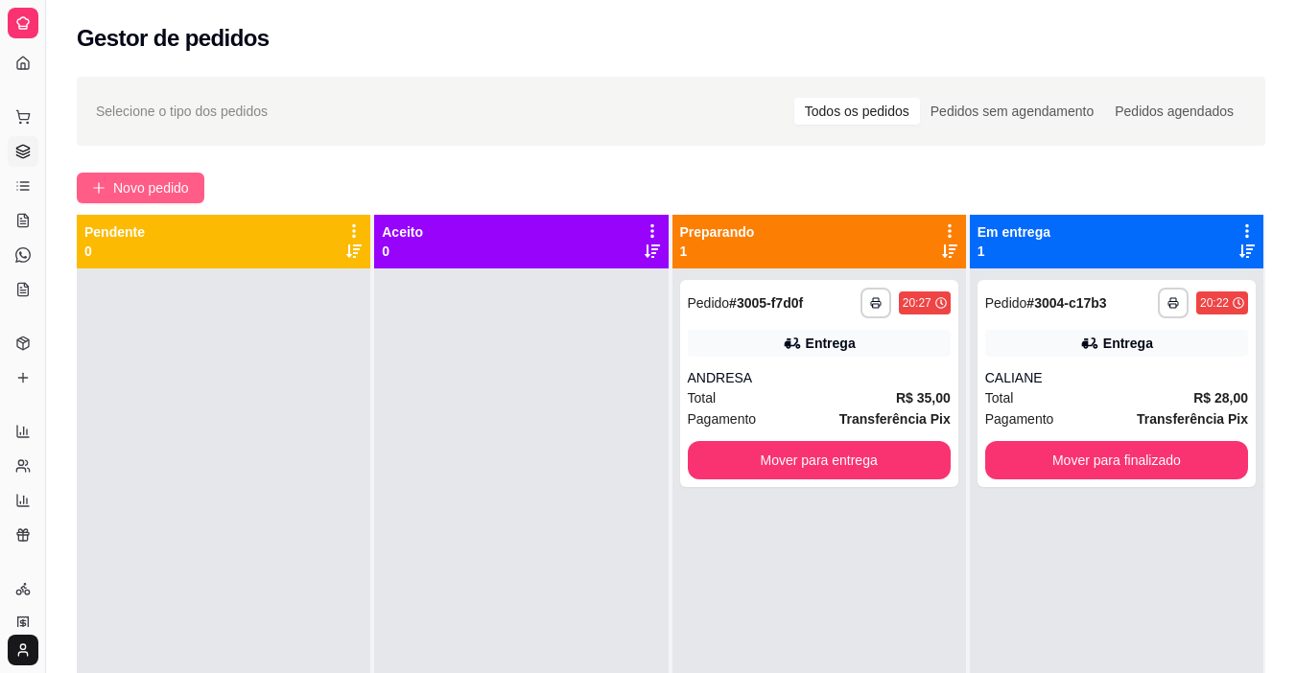
click at [160, 178] on span "Novo pedido" at bounding box center [151, 187] width 76 height 21
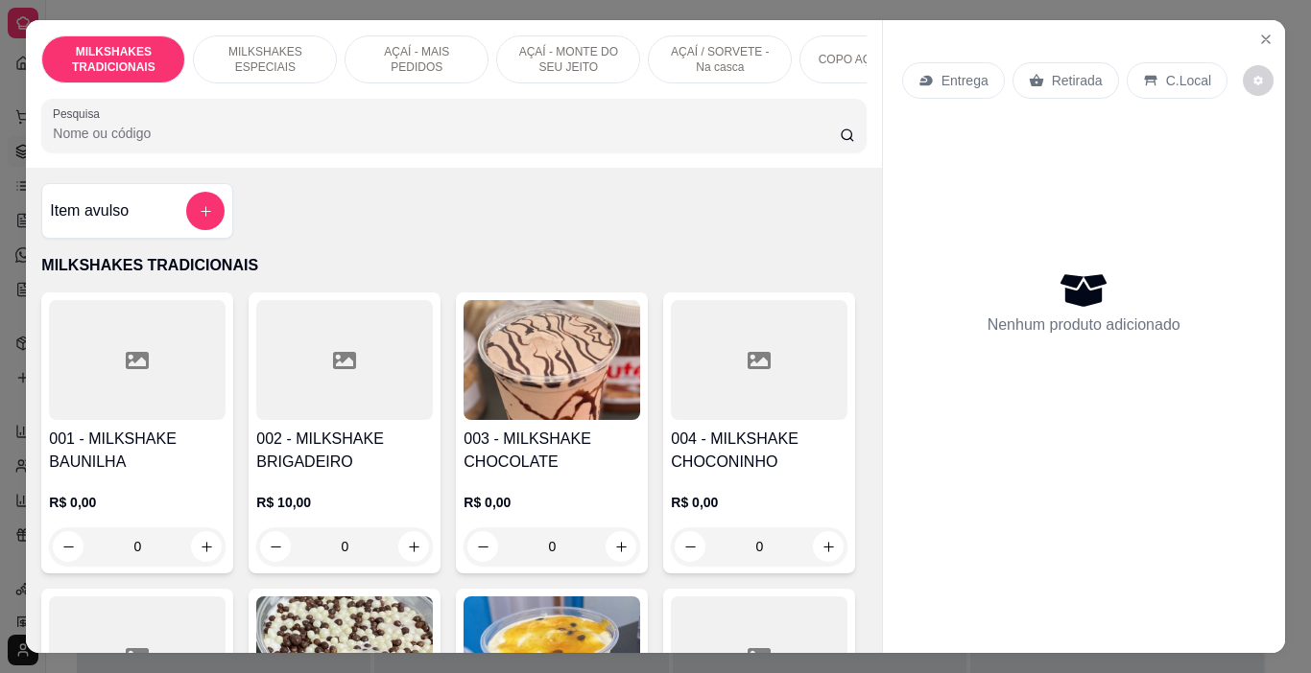
click at [400, 54] on p "AÇAÍ - MAIS PEDIDOS" at bounding box center [416, 59] width 111 height 31
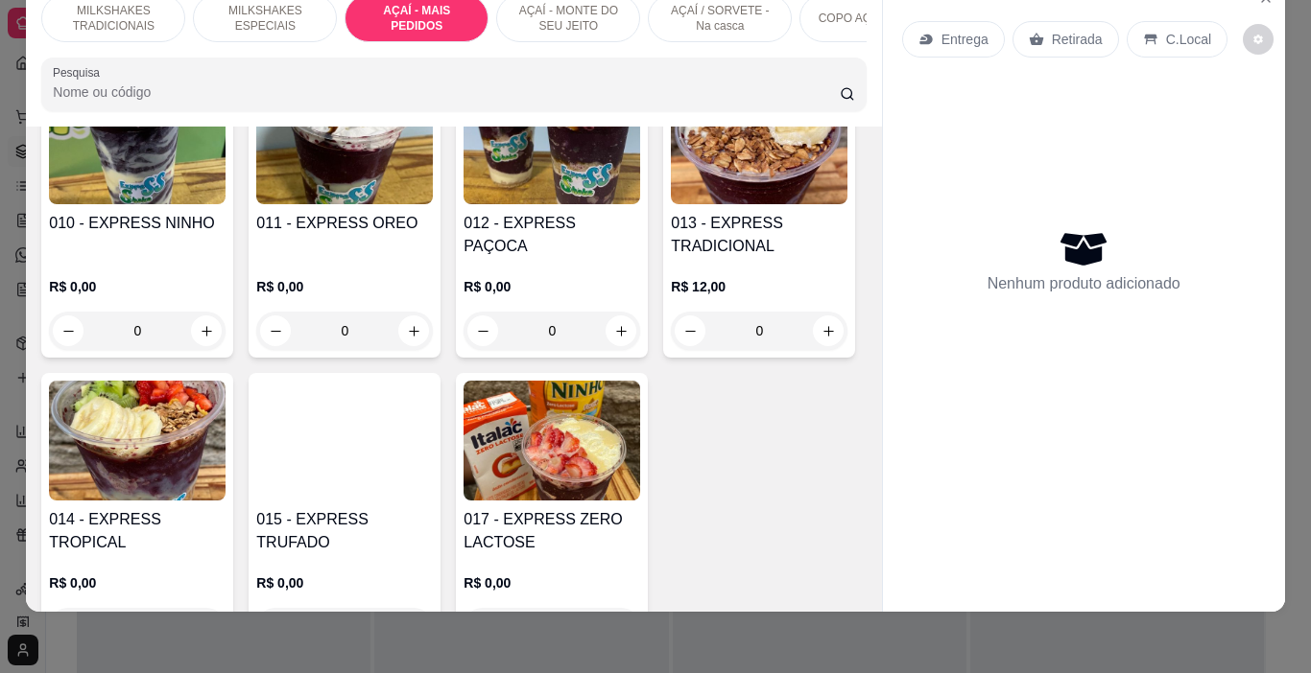
scroll to position [3224, 0]
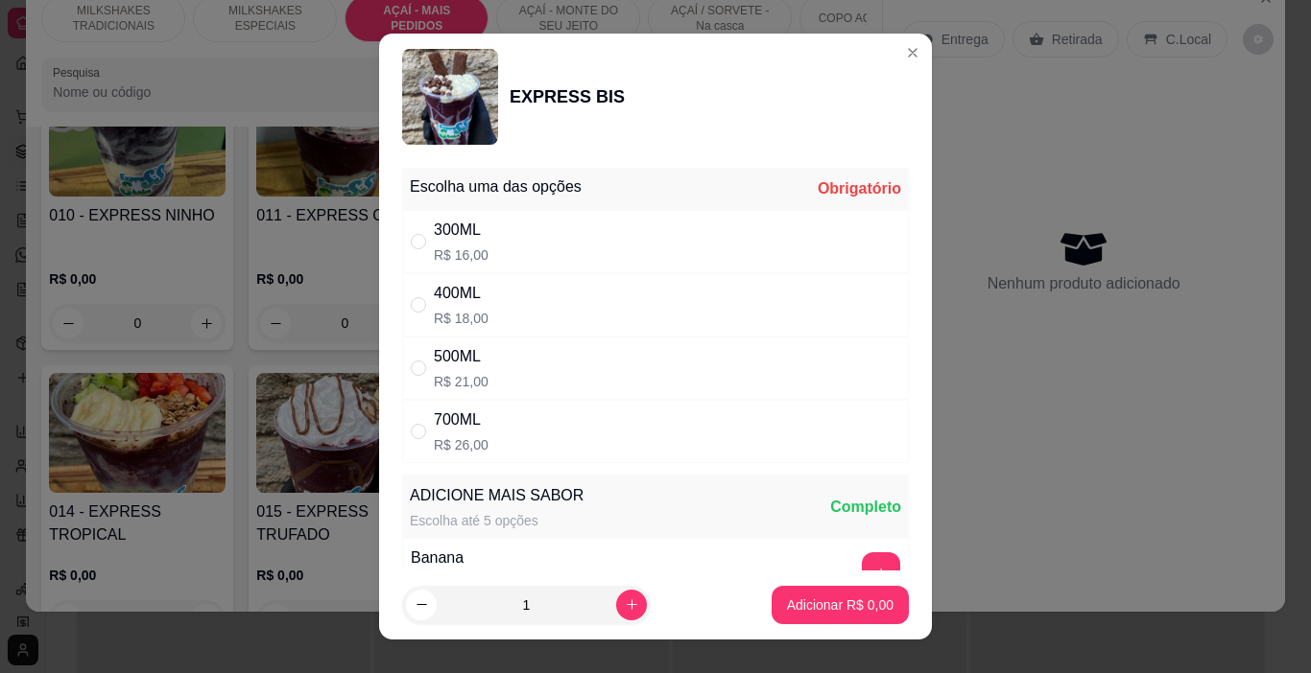
click at [449, 343] on div "500ML R$ 21,00" at bounding box center [655, 368] width 507 height 63
radio input "true"
click at [831, 592] on button "Adicionar R$ 21,00" at bounding box center [836, 605] width 145 height 38
type input "1"
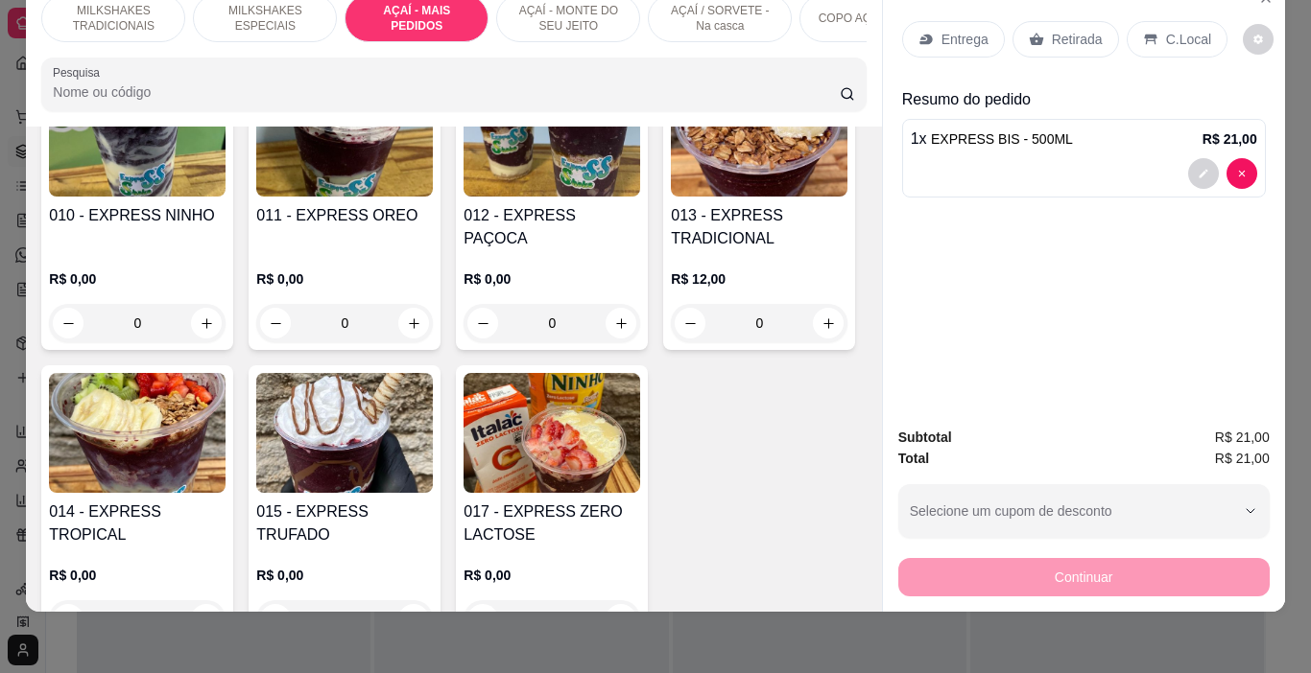
scroll to position [3224, 0]
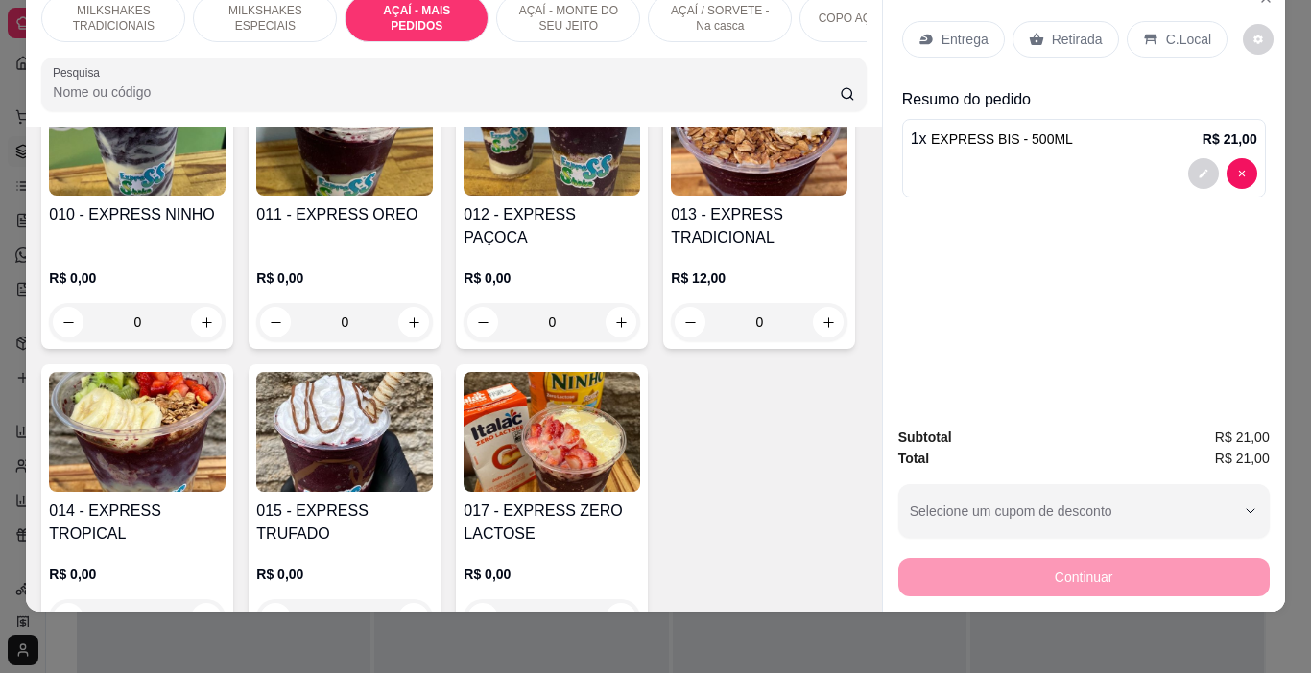
click at [1169, 30] on p "C.Local" at bounding box center [1188, 39] width 45 height 19
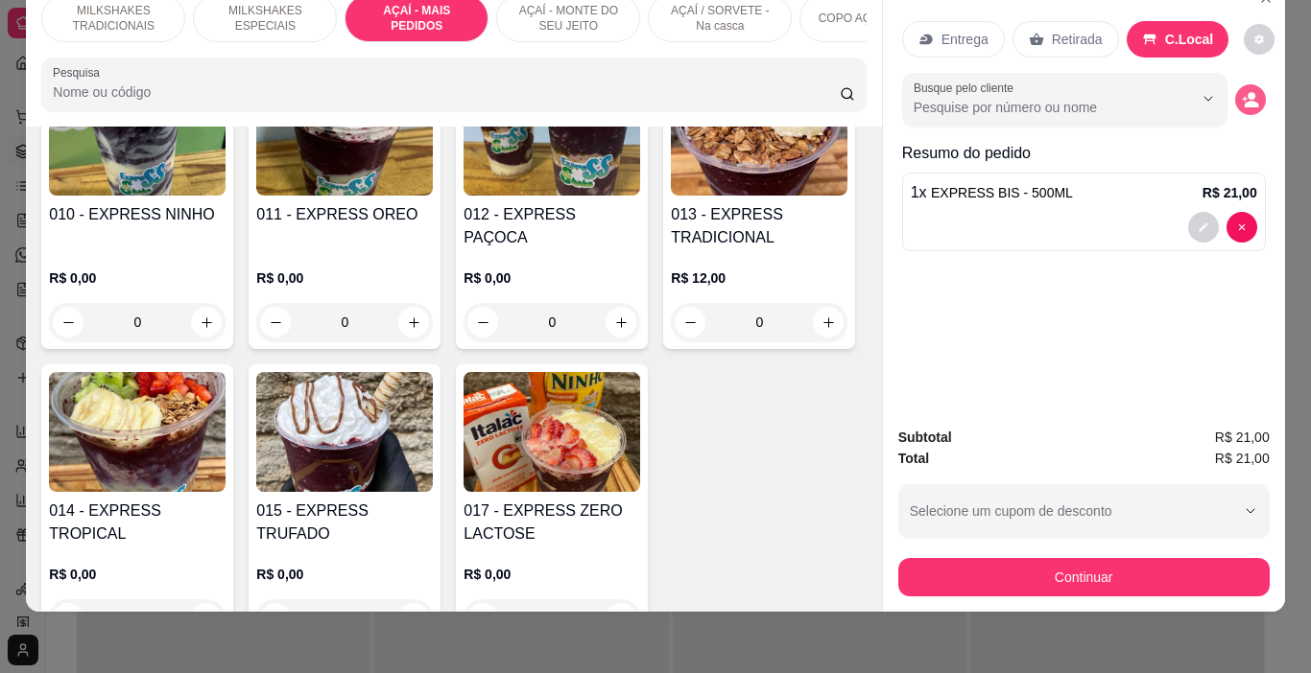
click at [1247, 101] on icon "decrease-product-quantity" at bounding box center [1250, 104] width 14 height 7
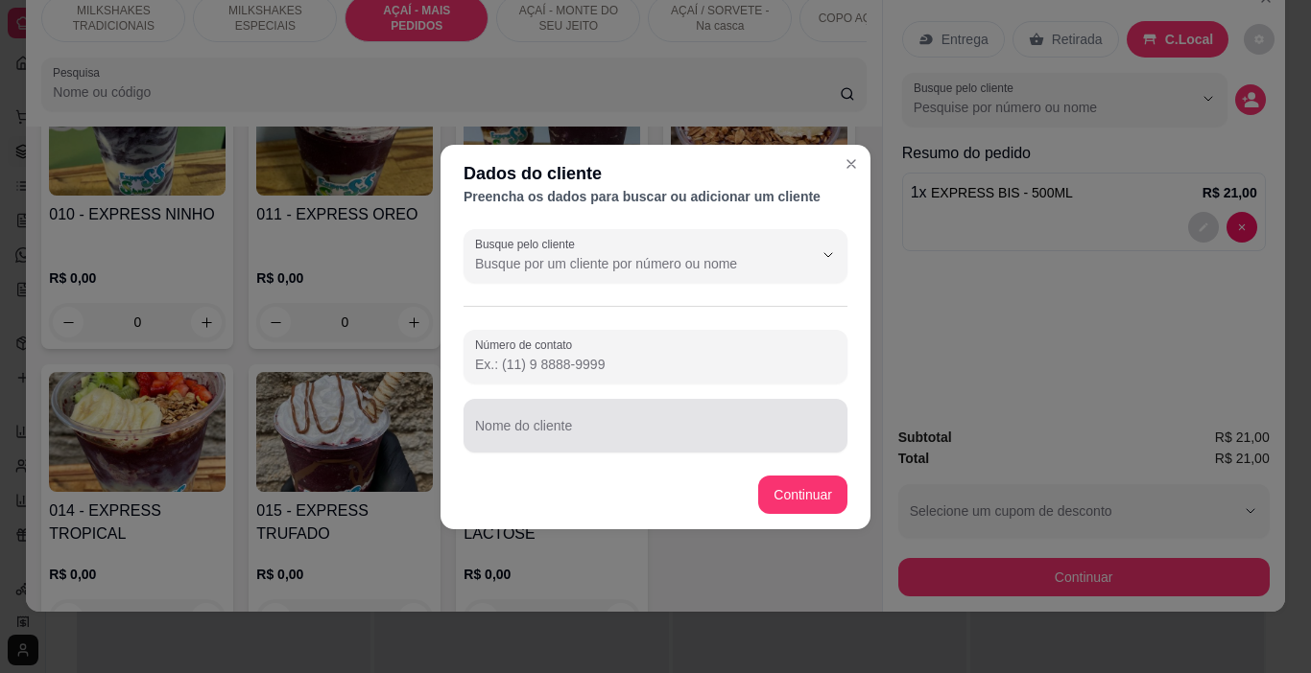
click at [580, 423] on div at bounding box center [655, 426] width 361 height 38
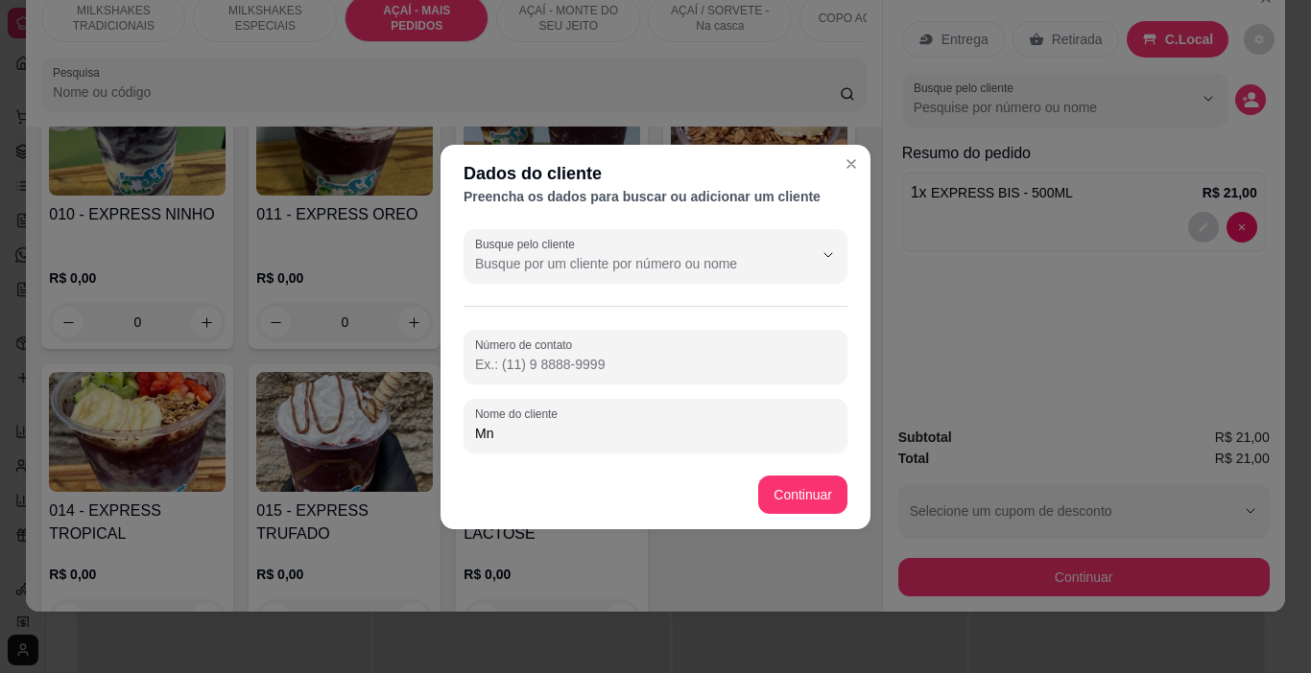
type input "M"
type input ","
type input "MANU"
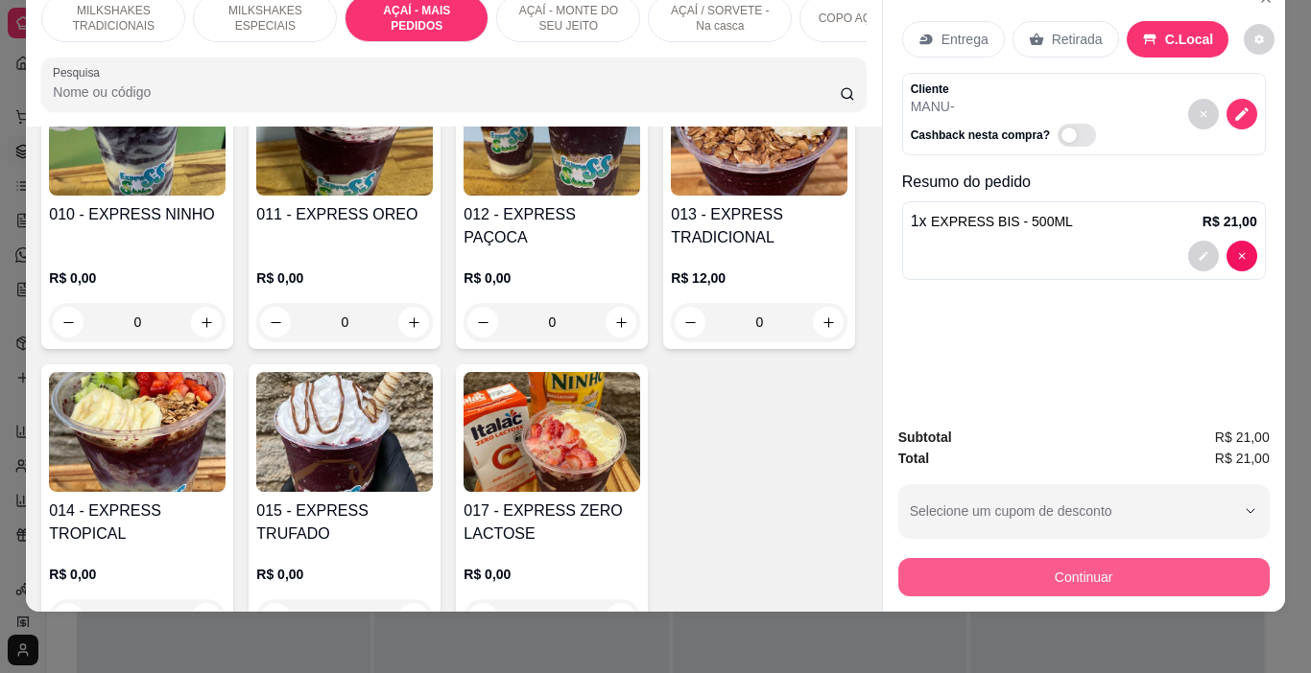
click at [1014, 558] on button "Continuar" at bounding box center [1083, 577] width 371 height 38
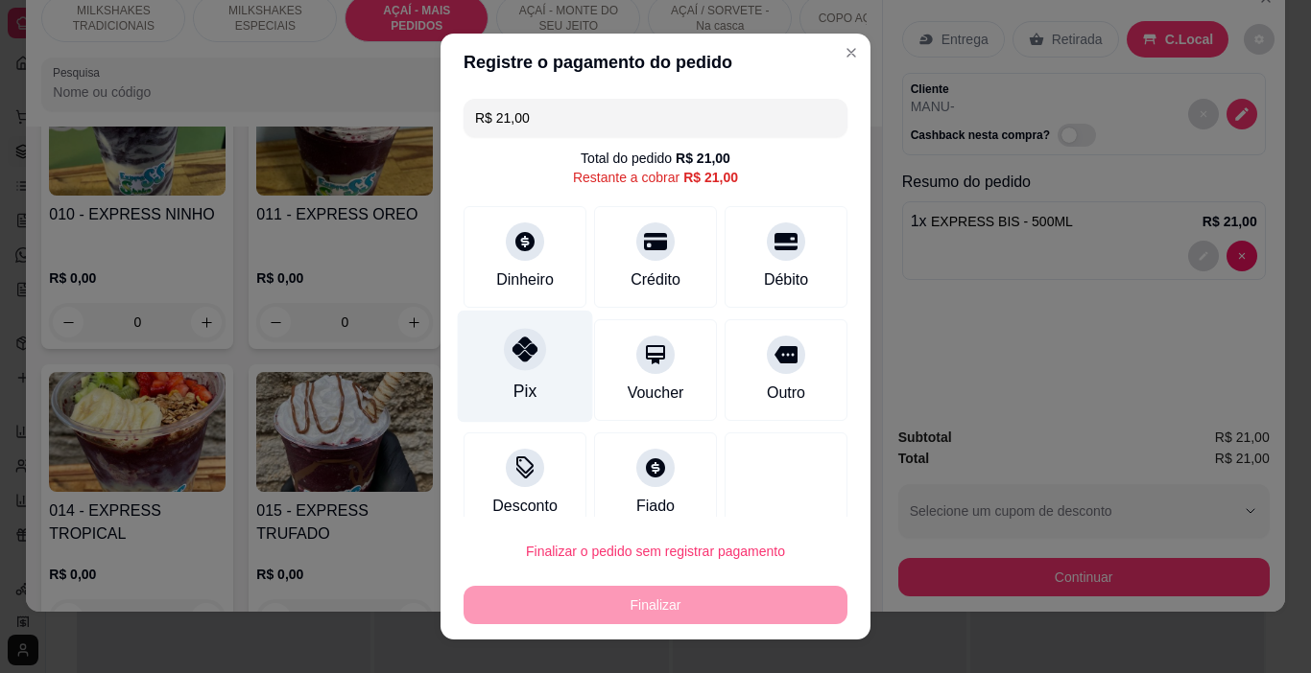
click at [508, 320] on div "Pix" at bounding box center [525, 367] width 135 height 112
type input "R$ 0,00"
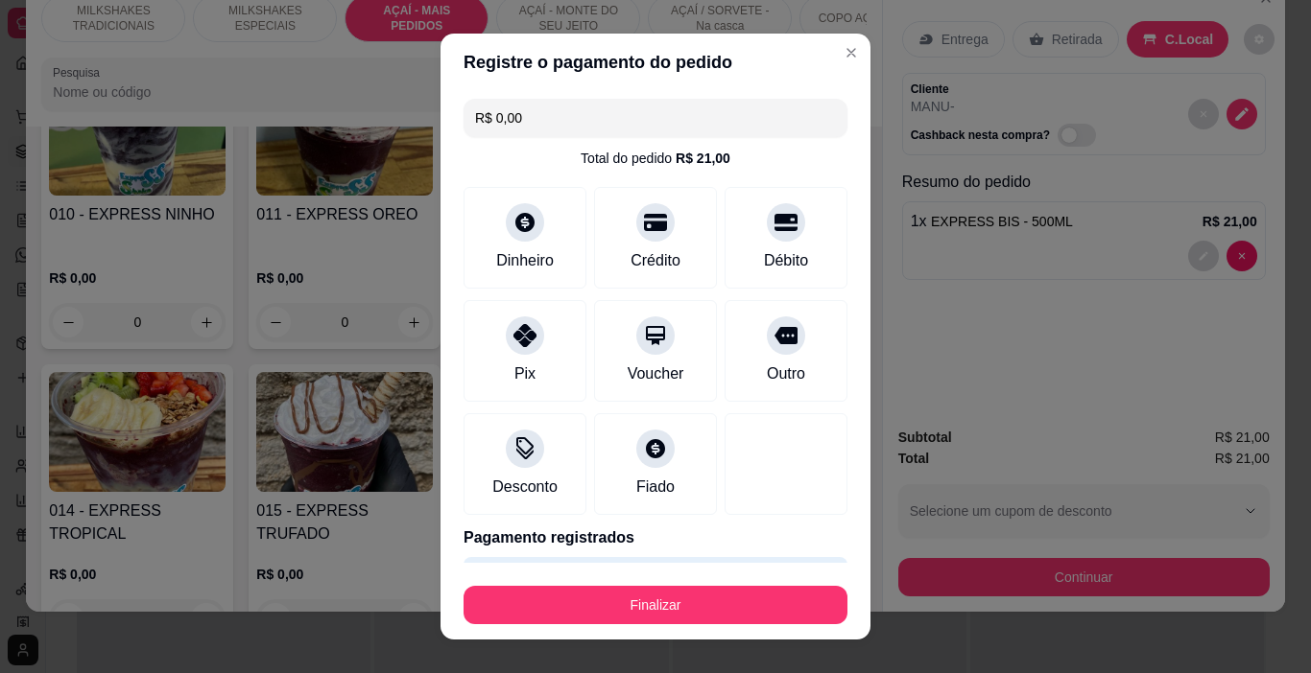
click at [670, 630] on footer "Finalizar" at bounding box center [655, 601] width 430 height 77
click at [635, 635] on footer "Finalizar" at bounding box center [655, 601] width 430 height 77
click at [668, 626] on footer "Finalizar" at bounding box center [655, 601] width 430 height 77
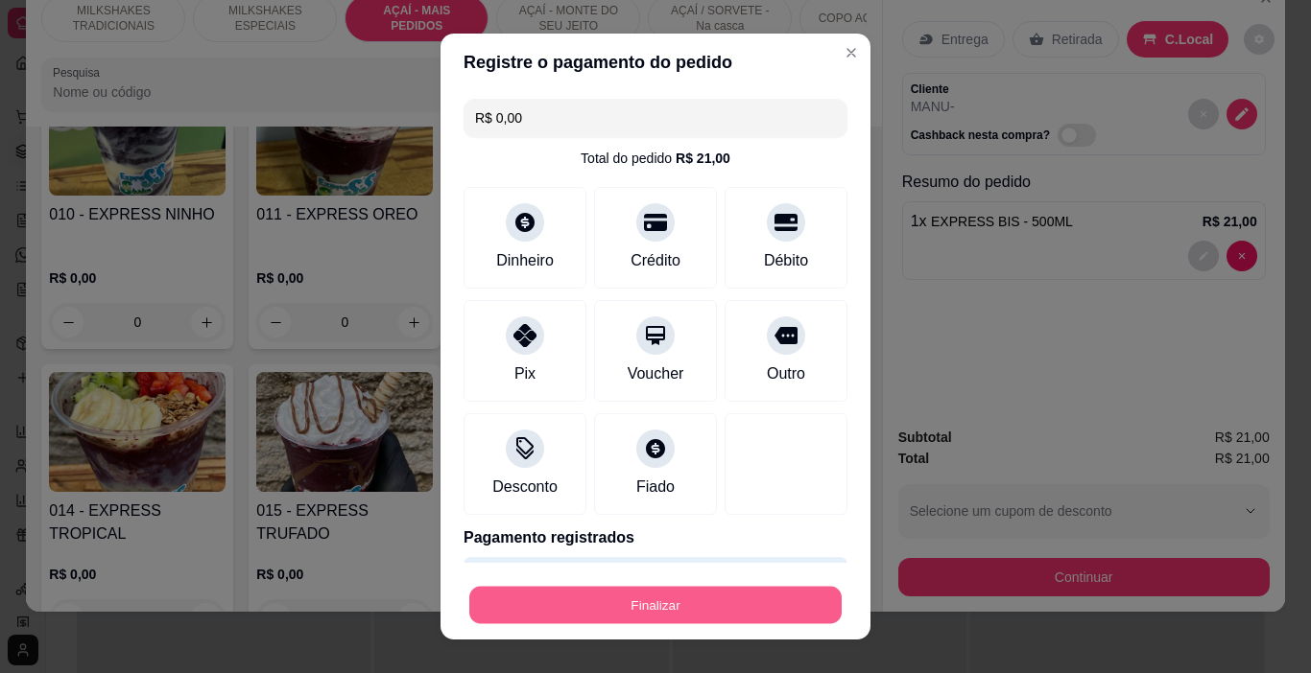
click at [691, 613] on button "Finalizar" at bounding box center [655, 605] width 372 height 37
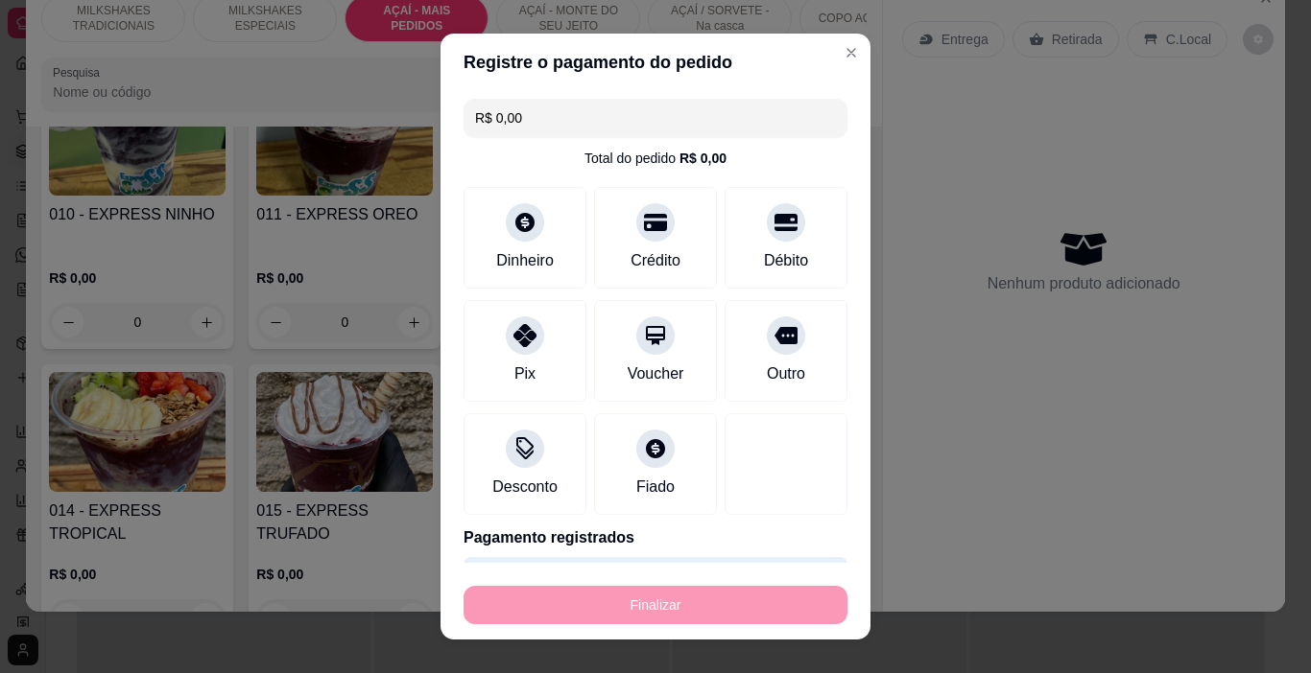
type input "0"
type input "-R$ 21,00"
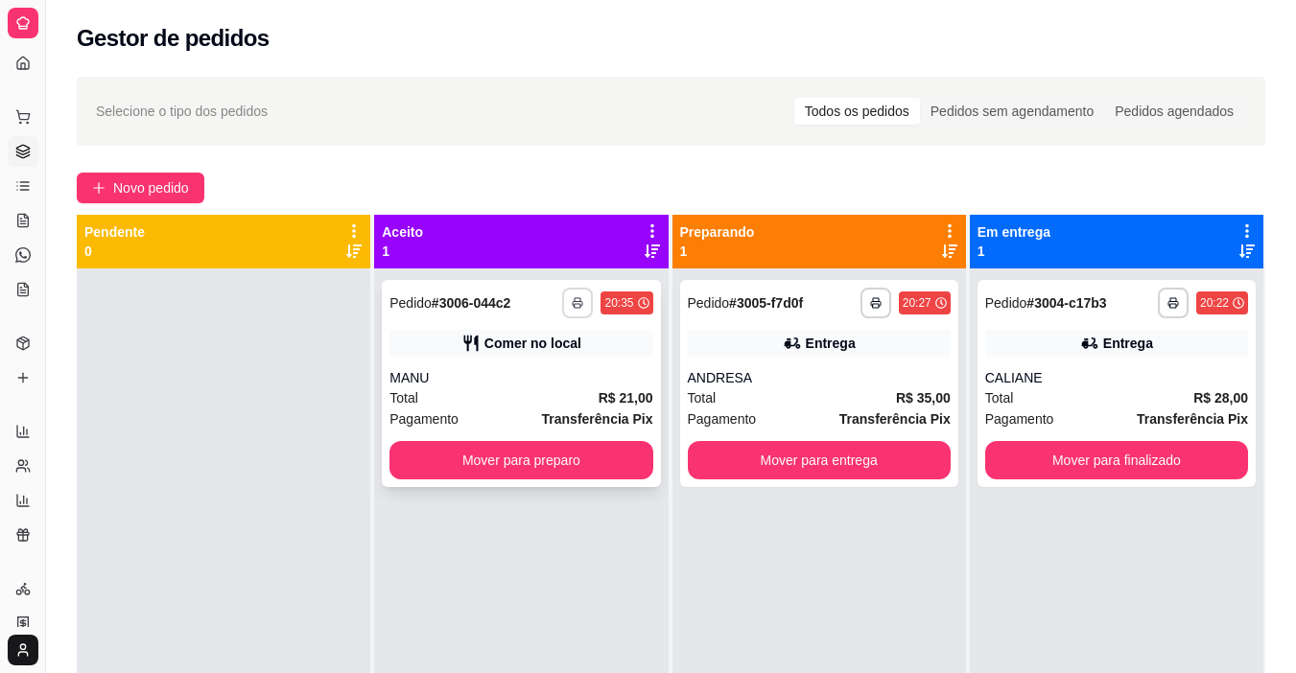
click at [574, 300] on icon "button" at bounding box center [578, 303] width 12 height 12
click at [542, 373] on button "IMPRESSORA" at bounding box center [520, 370] width 139 height 31
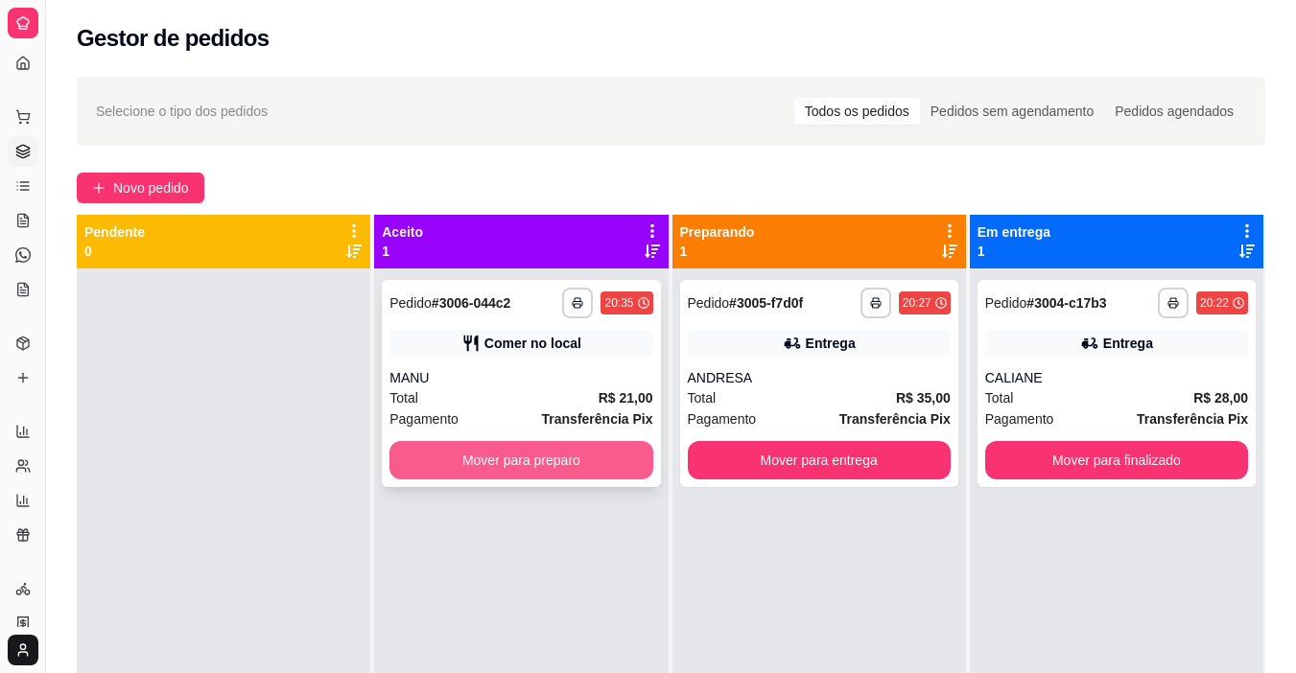
click at [580, 467] on button "Mover para preparo" at bounding box center [521, 460] width 263 height 38
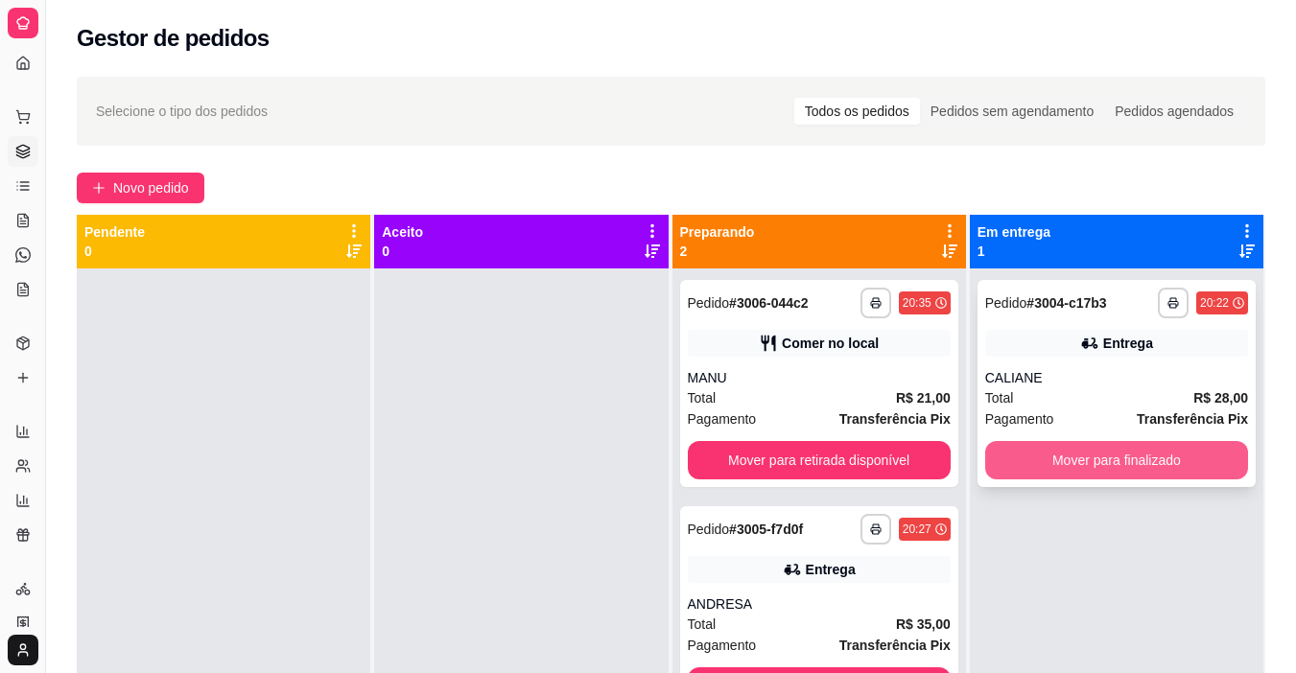
click at [1099, 466] on button "Mover para finalizado" at bounding box center [1116, 460] width 263 height 38
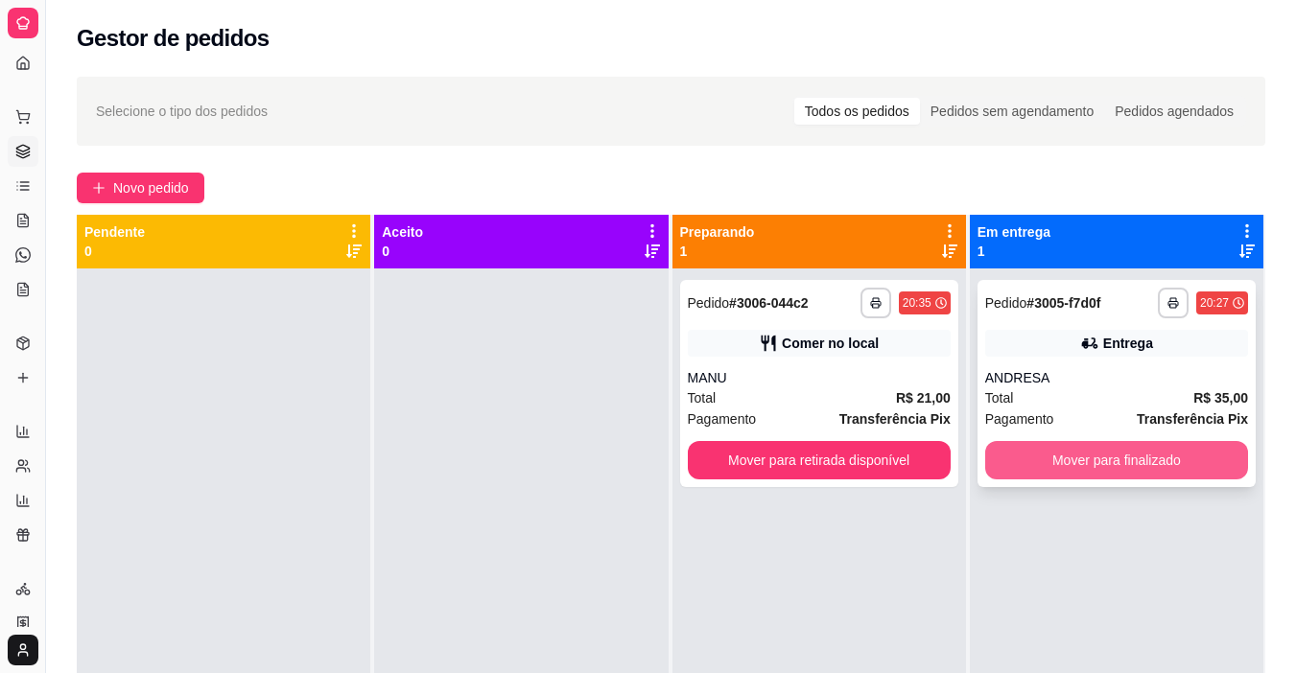
click at [1082, 469] on button "Mover para finalizado" at bounding box center [1116, 460] width 263 height 38
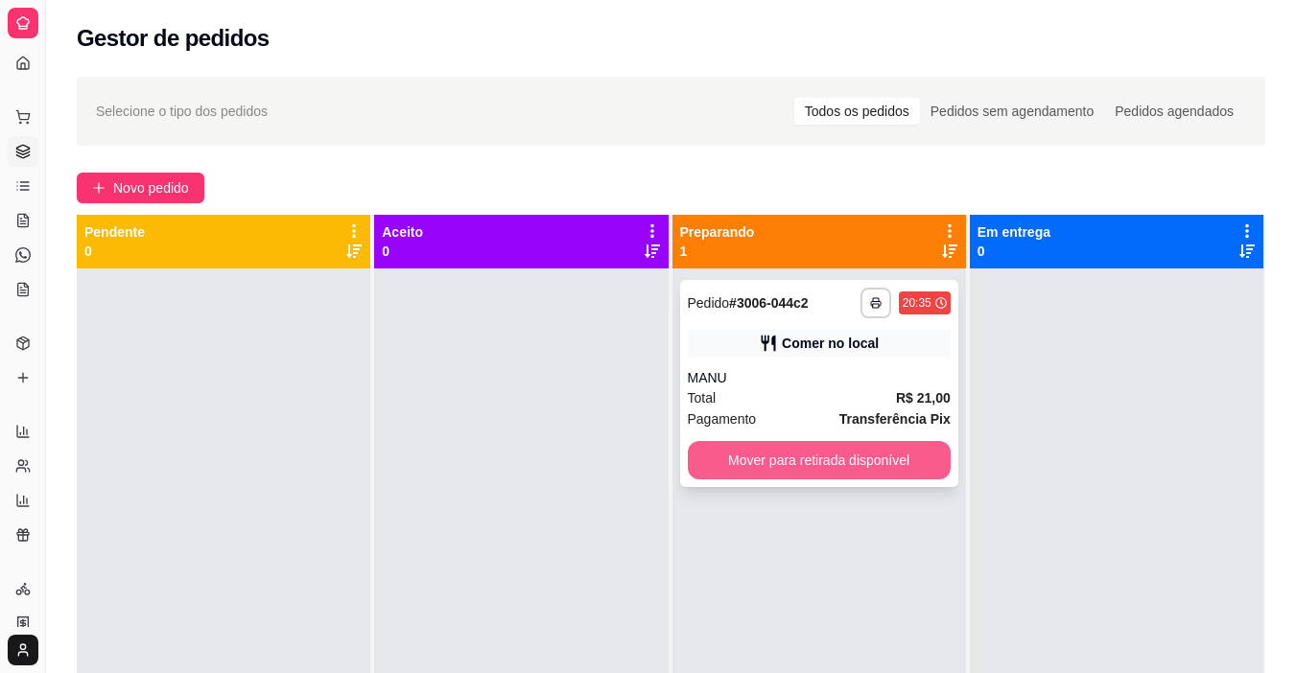
click at [818, 457] on button "Mover para retirada disponível" at bounding box center [819, 460] width 263 height 38
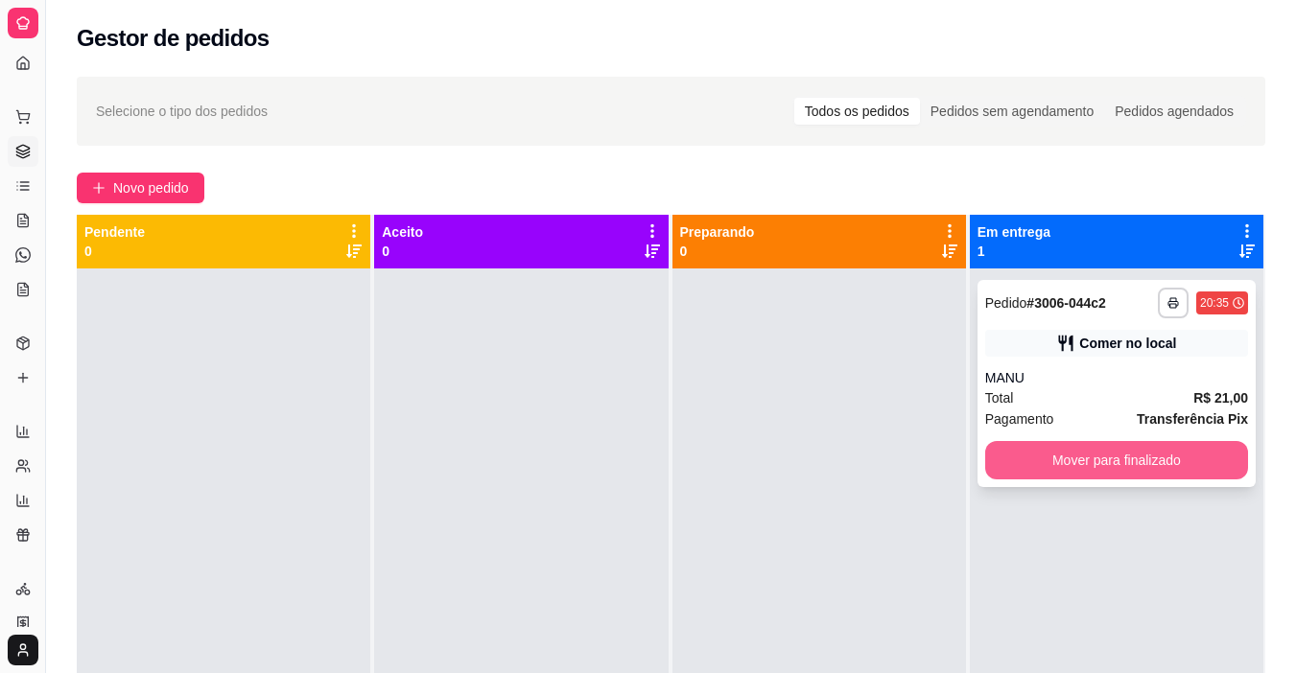
click at [1071, 466] on button "Mover para finalizado" at bounding box center [1116, 460] width 263 height 38
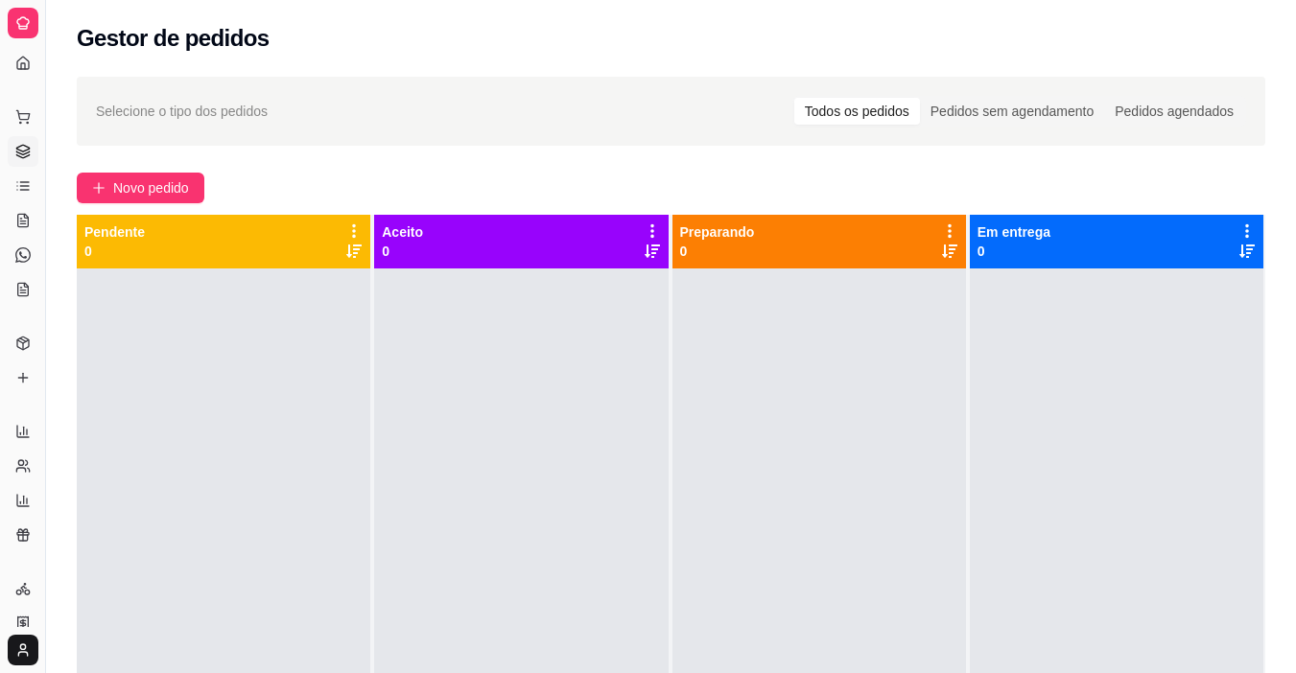
click at [170, 300] on div at bounding box center [224, 605] width 294 height 673
drag, startPoint x: 241, startPoint y: 421, endPoint x: 193, endPoint y: 407, distance: 50.1
click at [193, 407] on div at bounding box center [224, 605] width 294 height 673
drag, startPoint x: 181, startPoint y: 191, endPoint x: 143, endPoint y: 127, distance: 74.9
click at [154, 149] on div "Selecione o tipo dos pedidos Todos os pedidos Pedidos sem agendamento Pedidos a…" at bounding box center [671, 488] width 1250 height 846
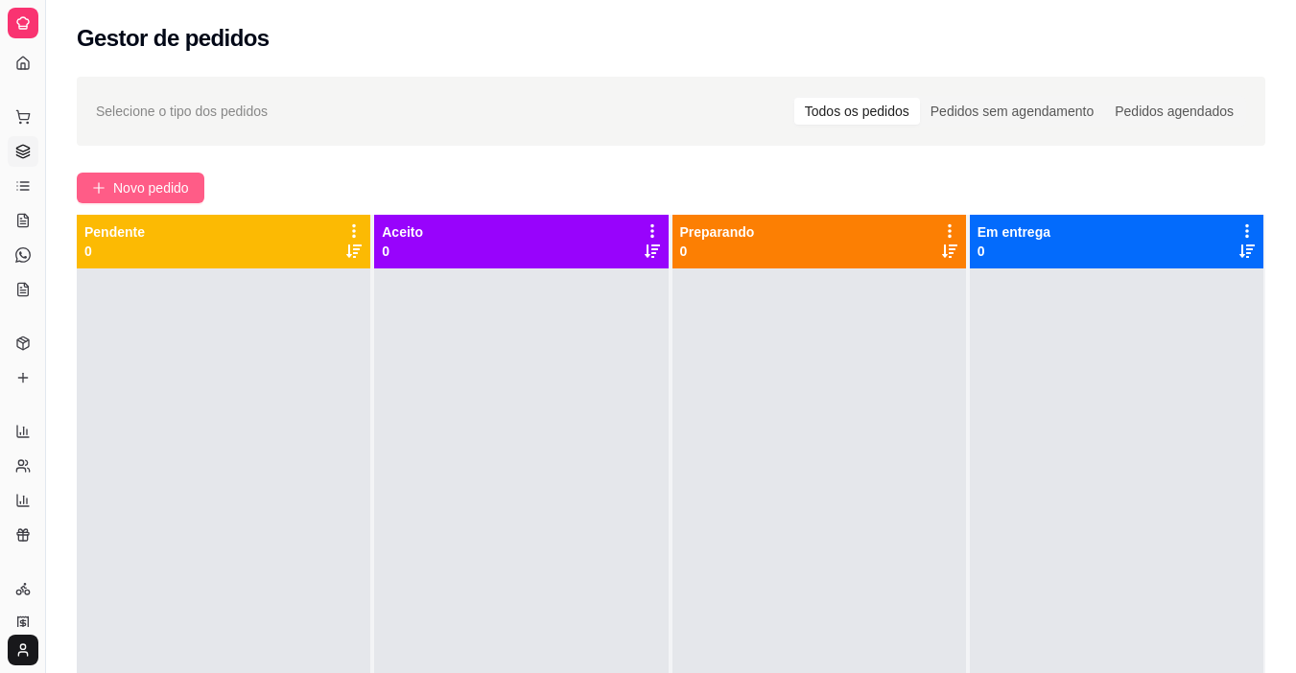
click at [139, 190] on span "Novo pedido" at bounding box center [151, 187] width 76 height 21
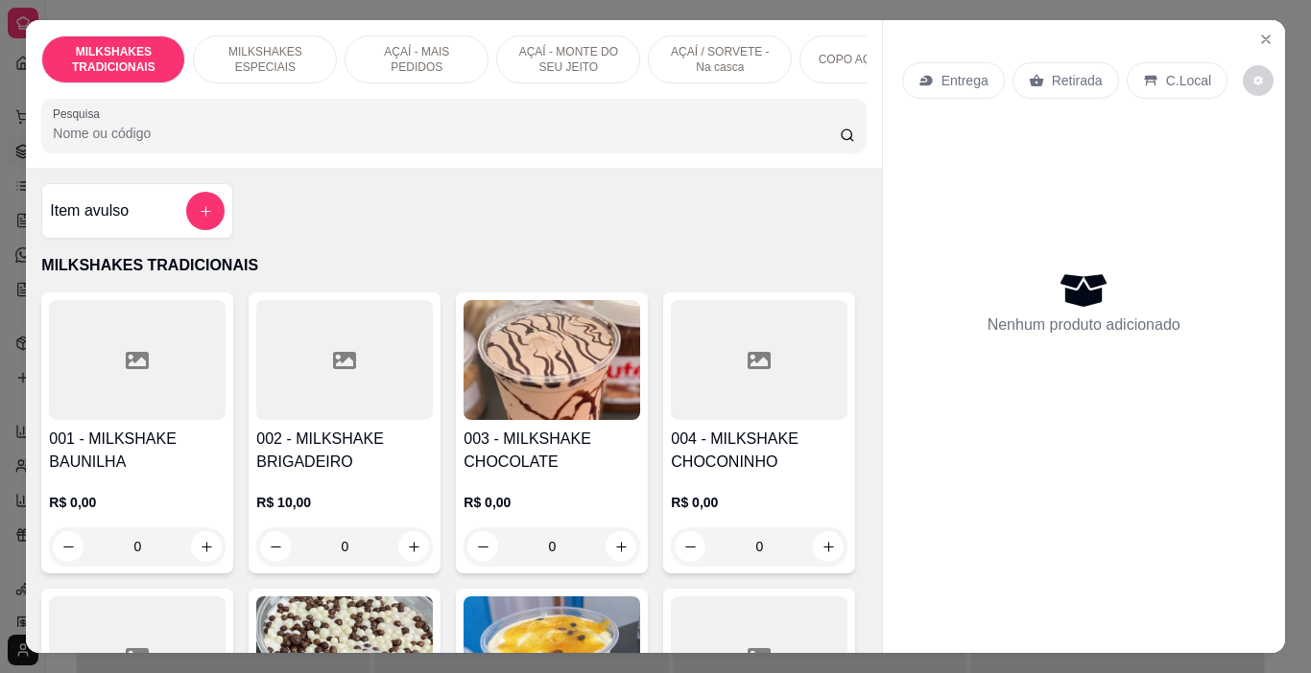
click at [436, 57] on p "AÇAÍ - MAIS PEDIDOS" at bounding box center [416, 59] width 111 height 31
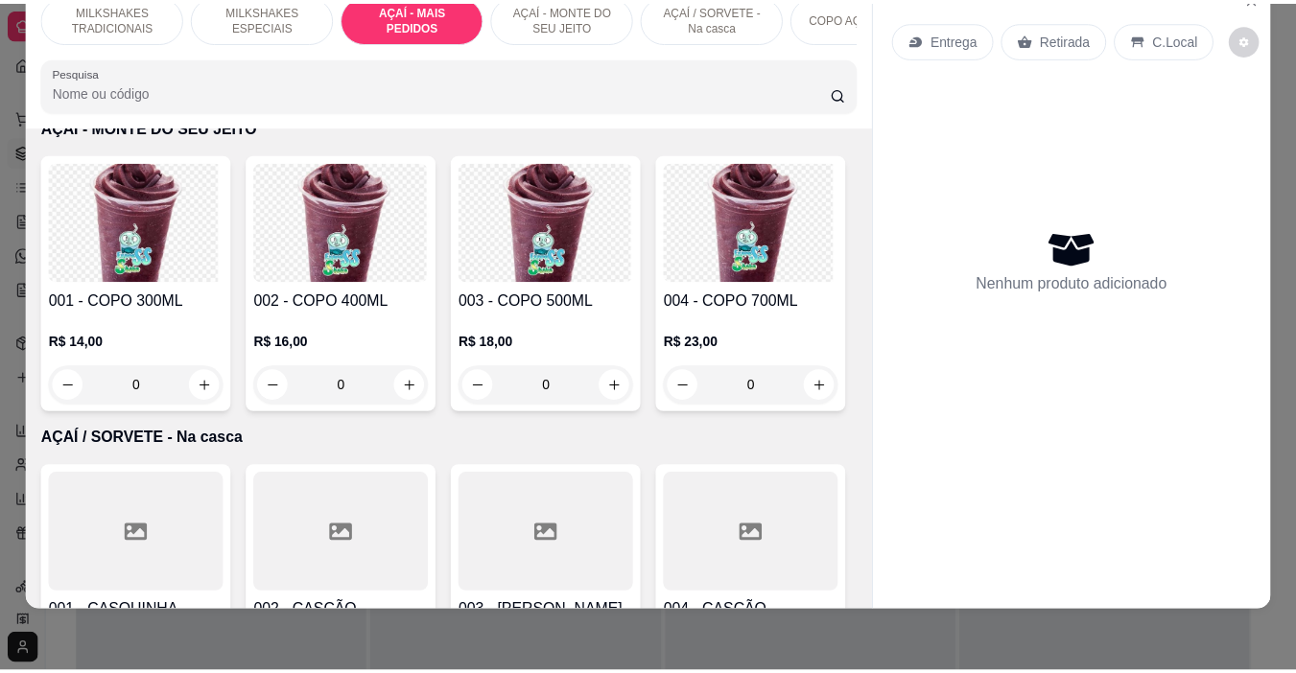
scroll to position [3895, 0]
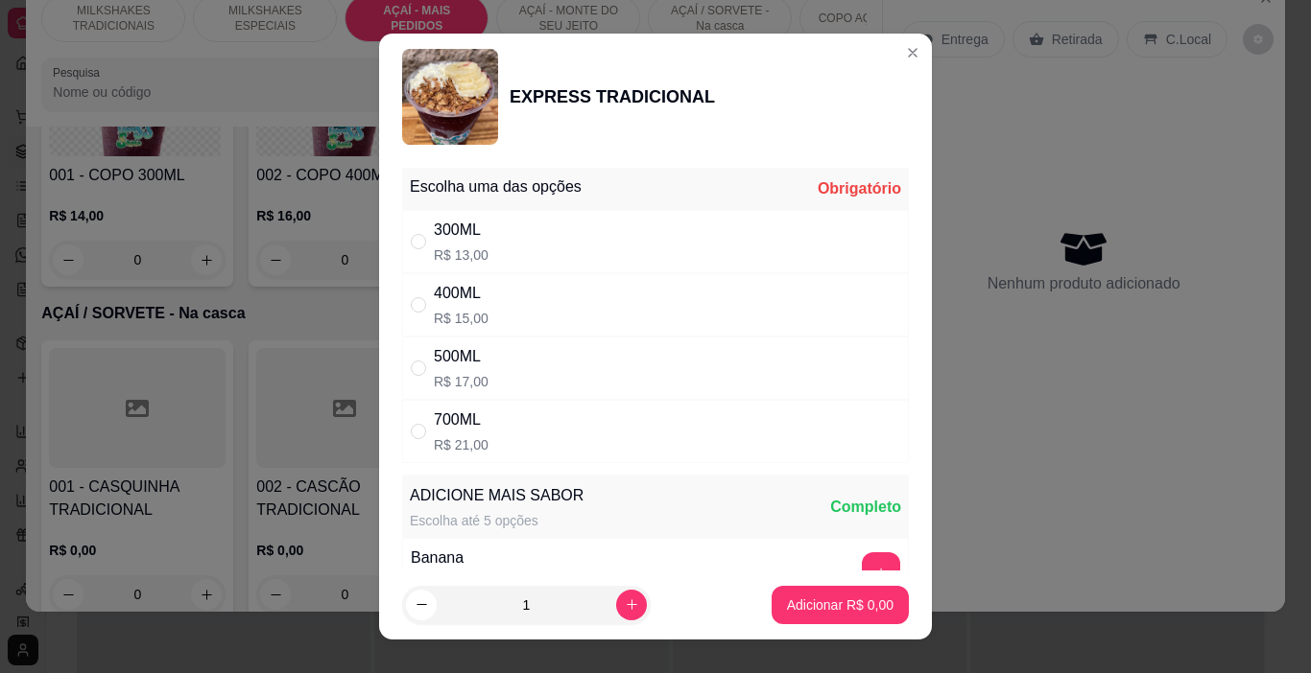
click at [561, 415] on div "700ML R$ 21,00" at bounding box center [655, 431] width 507 height 63
radio input "true"
click at [871, 603] on button "Adicionar R$ 21,00" at bounding box center [836, 605] width 141 height 37
type input "1"
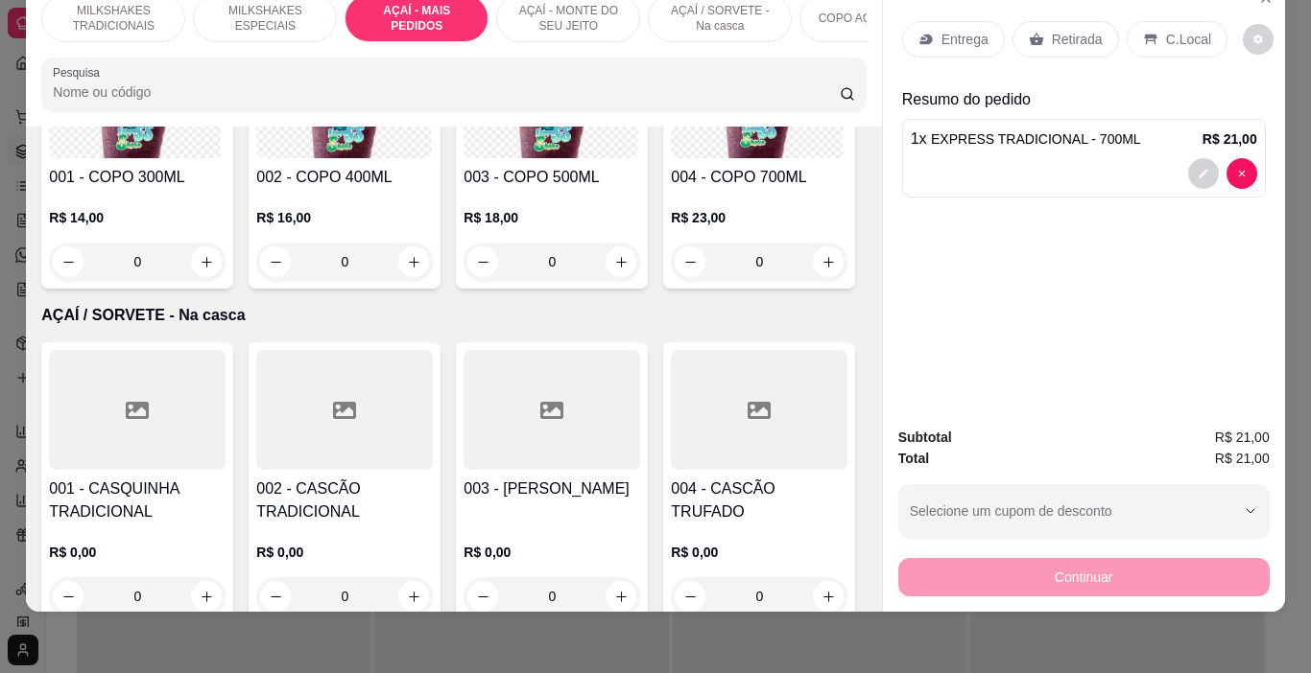
click at [919, 35] on div "Entrega" at bounding box center [953, 39] width 103 height 36
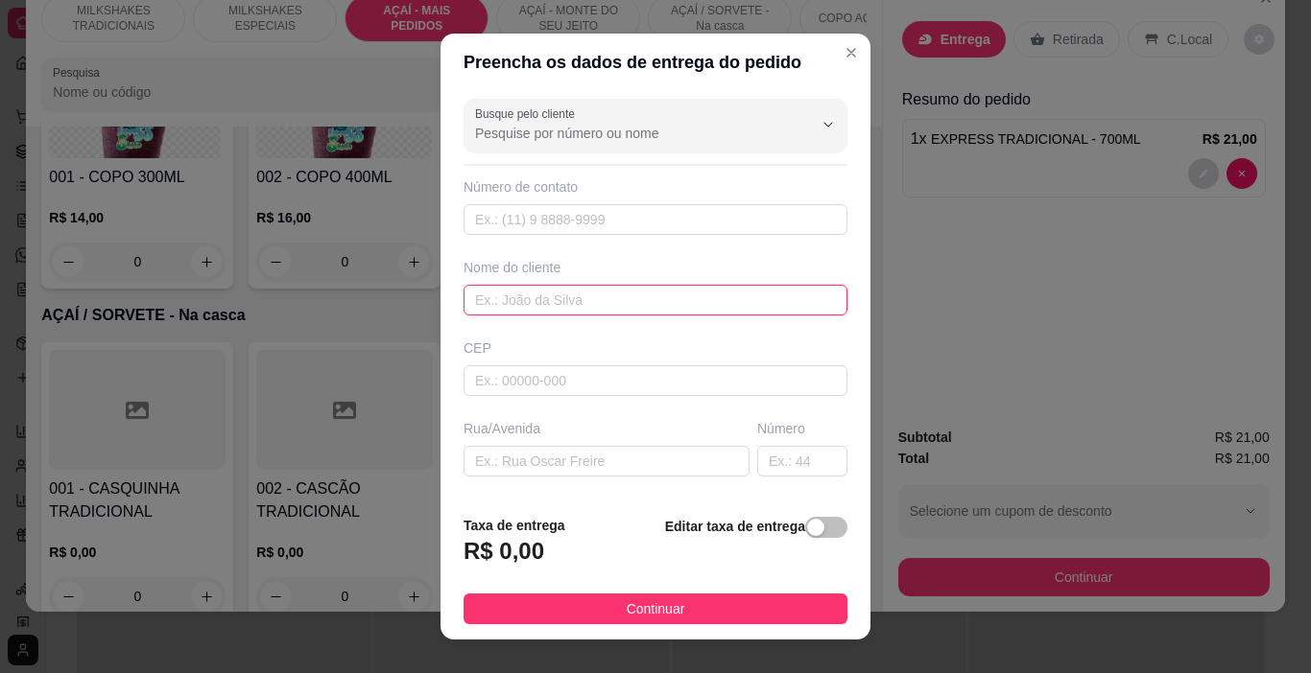
click at [567, 310] on input "text" at bounding box center [655, 300] width 384 height 31
click at [567, 308] on input "text" at bounding box center [655, 300] width 384 height 31
type input "OMERO"
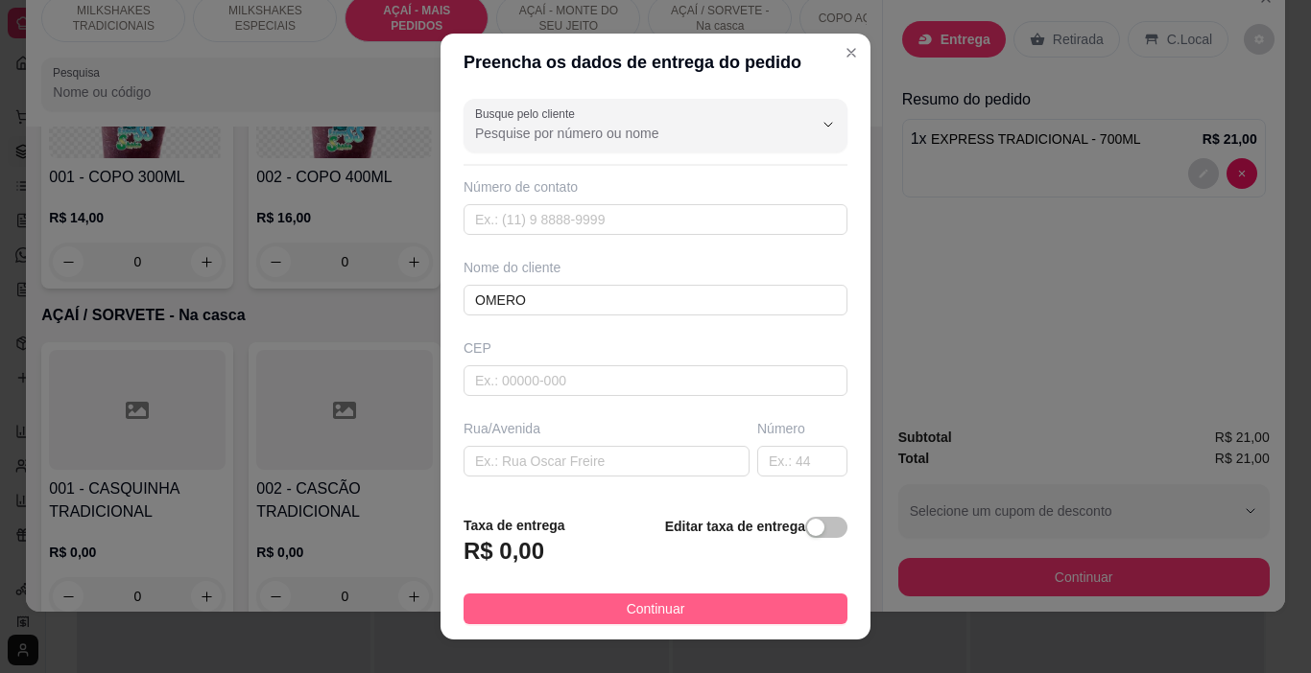
click at [720, 602] on button "Continuar" at bounding box center [655, 609] width 384 height 31
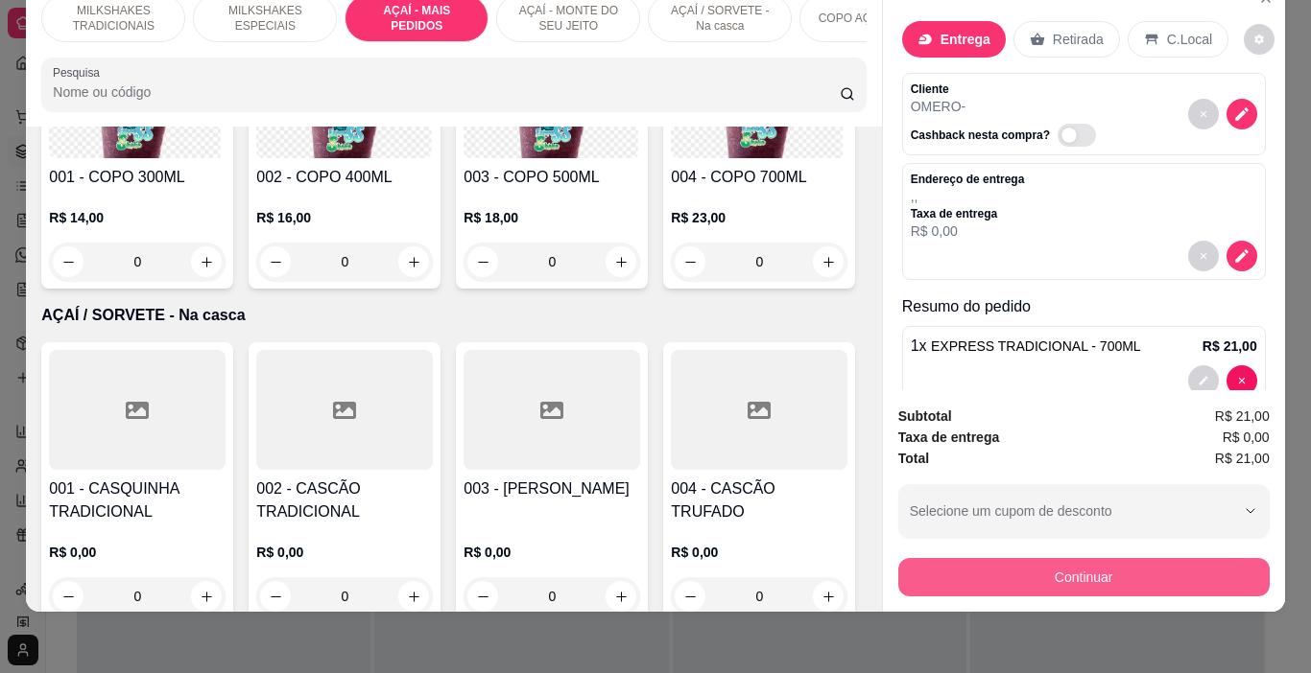
click at [982, 566] on button "Continuar" at bounding box center [1083, 577] width 371 height 38
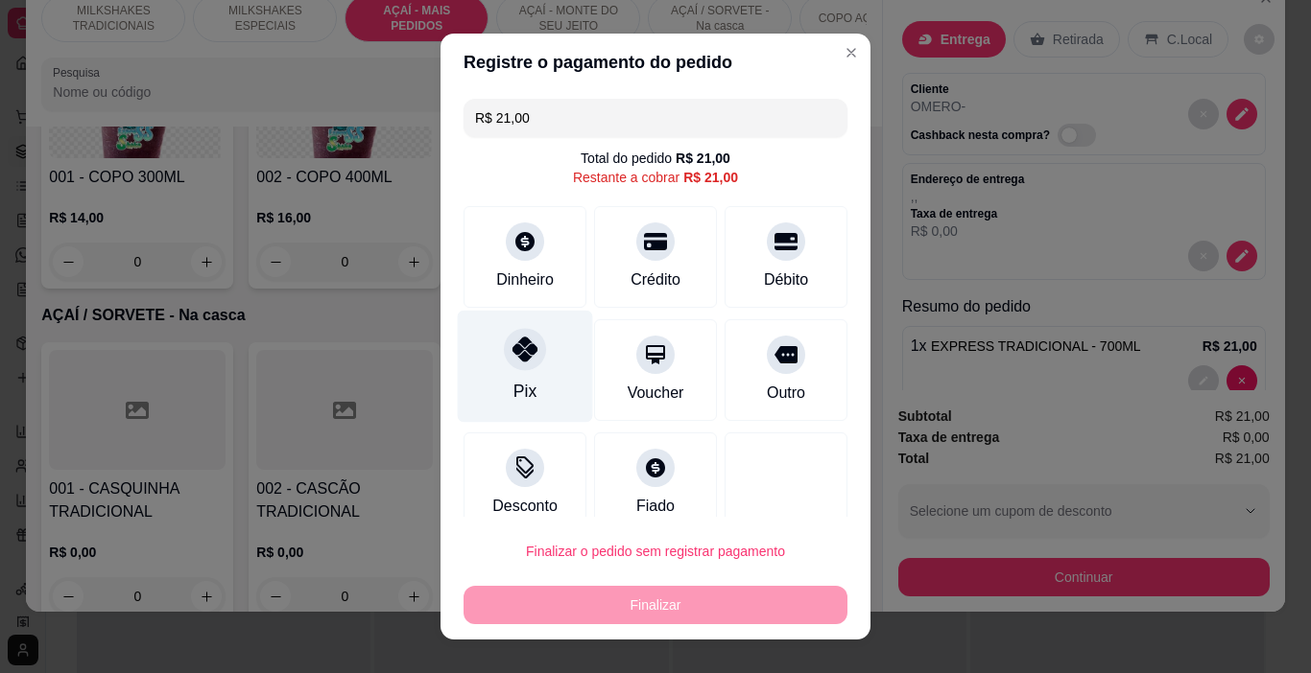
click at [478, 395] on div "Pix" at bounding box center [525, 367] width 135 height 112
type input "R$ 0,00"
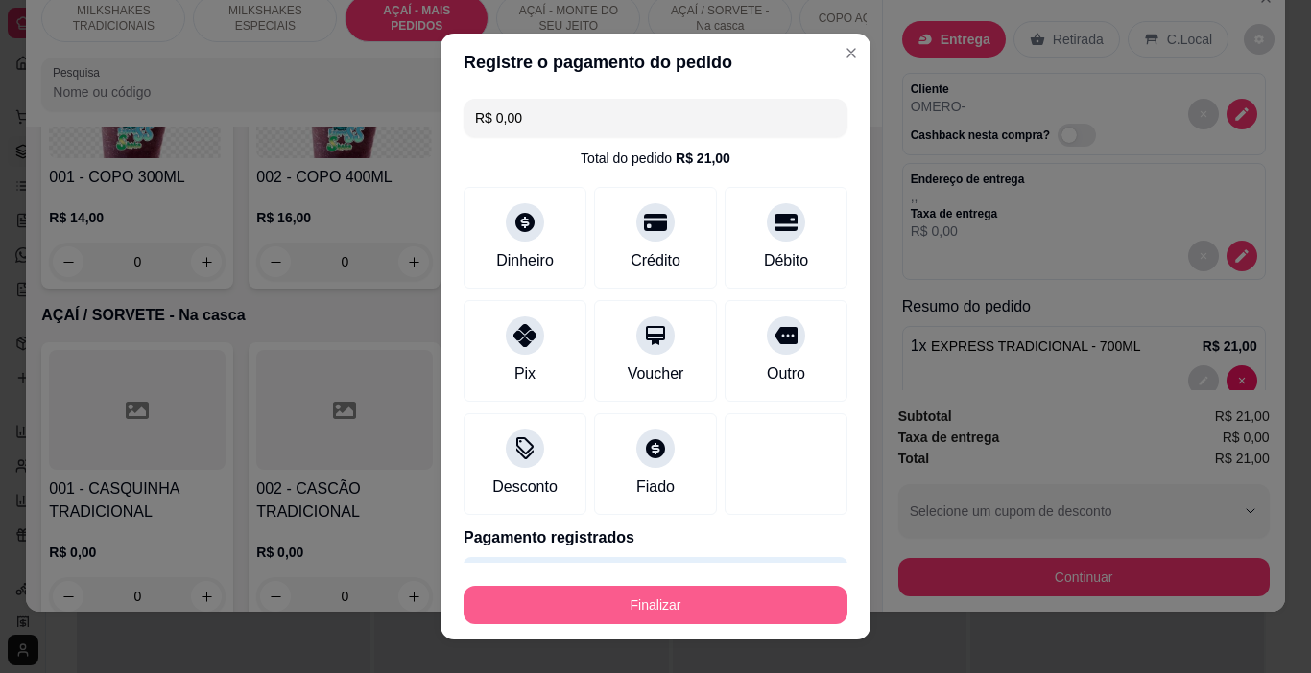
click at [698, 608] on button "Finalizar" at bounding box center [655, 605] width 384 height 38
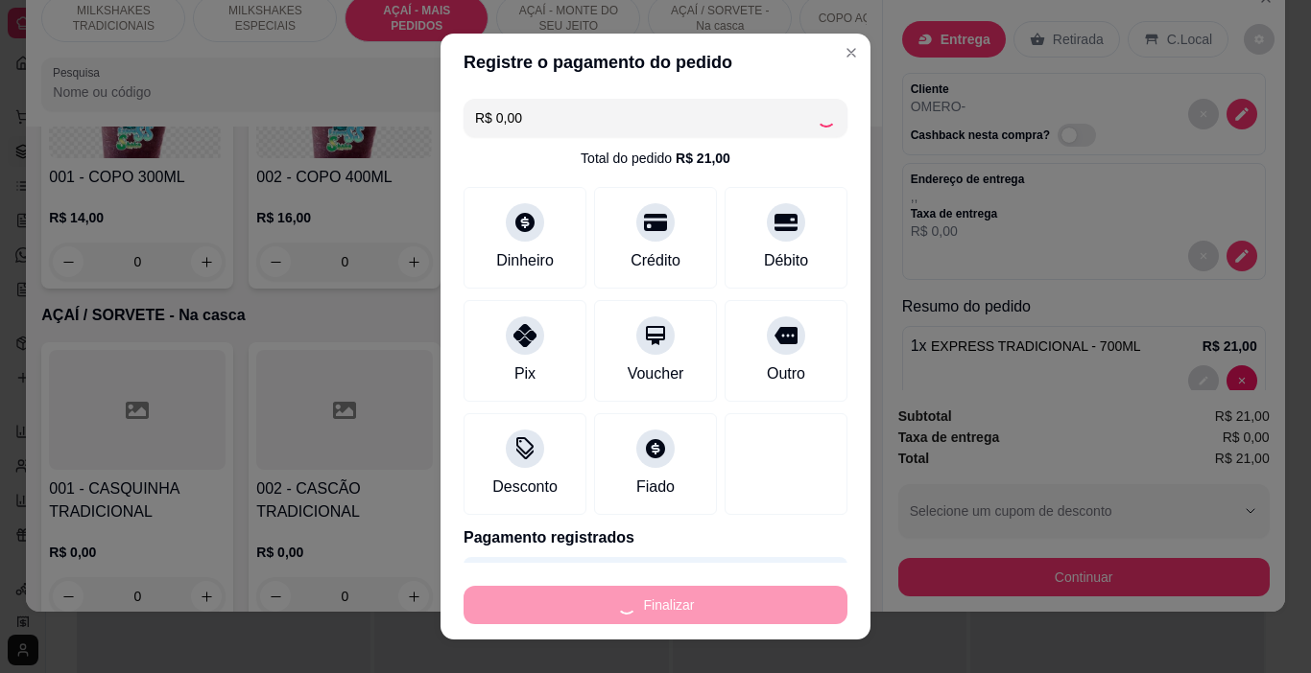
type input "0"
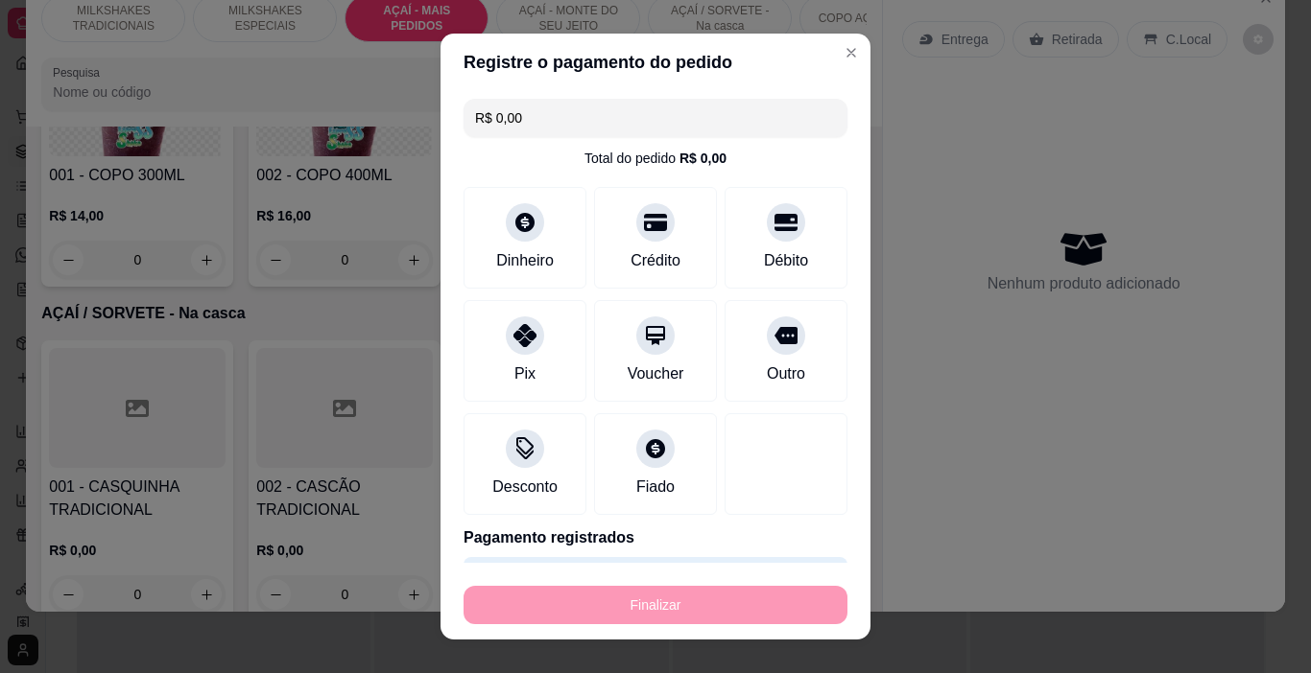
type input "-R$ 21,00"
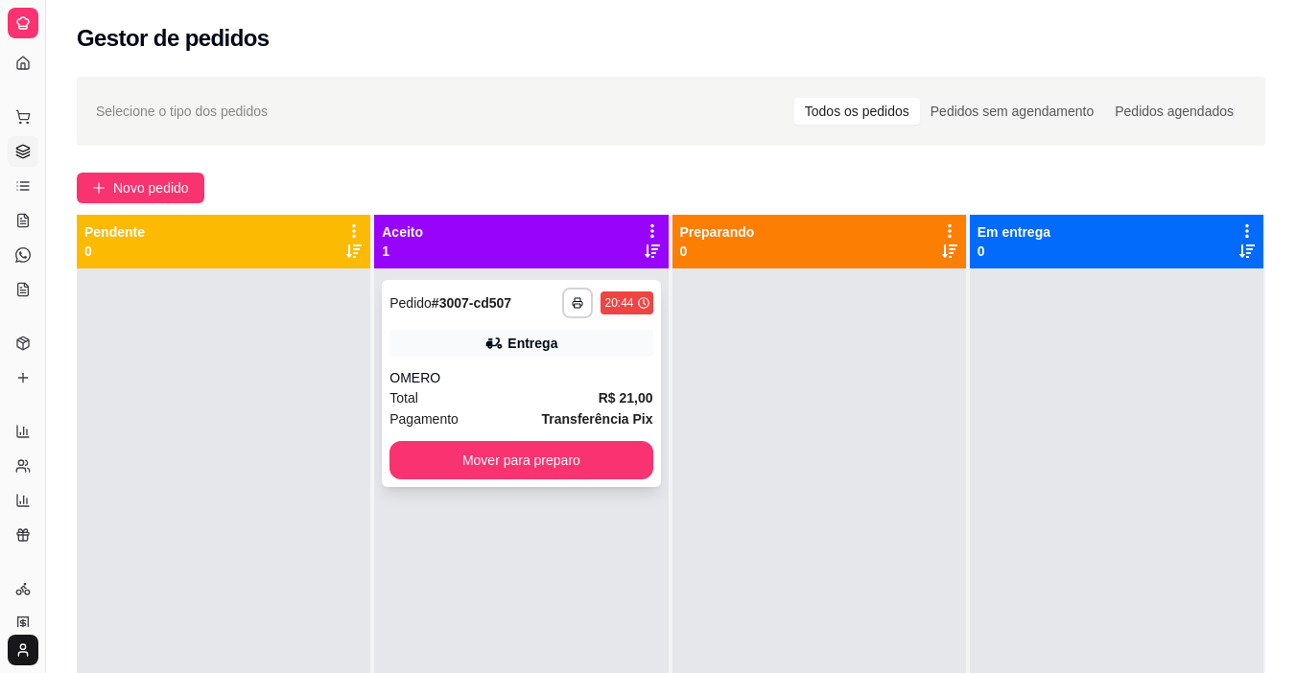
click at [492, 311] on strong "# 3007-cd507" at bounding box center [472, 302] width 80 height 15
click at [572, 310] on button "button" at bounding box center [578, 303] width 30 height 30
click at [563, 365] on button "IMPRESSORA" at bounding box center [520, 370] width 139 height 31
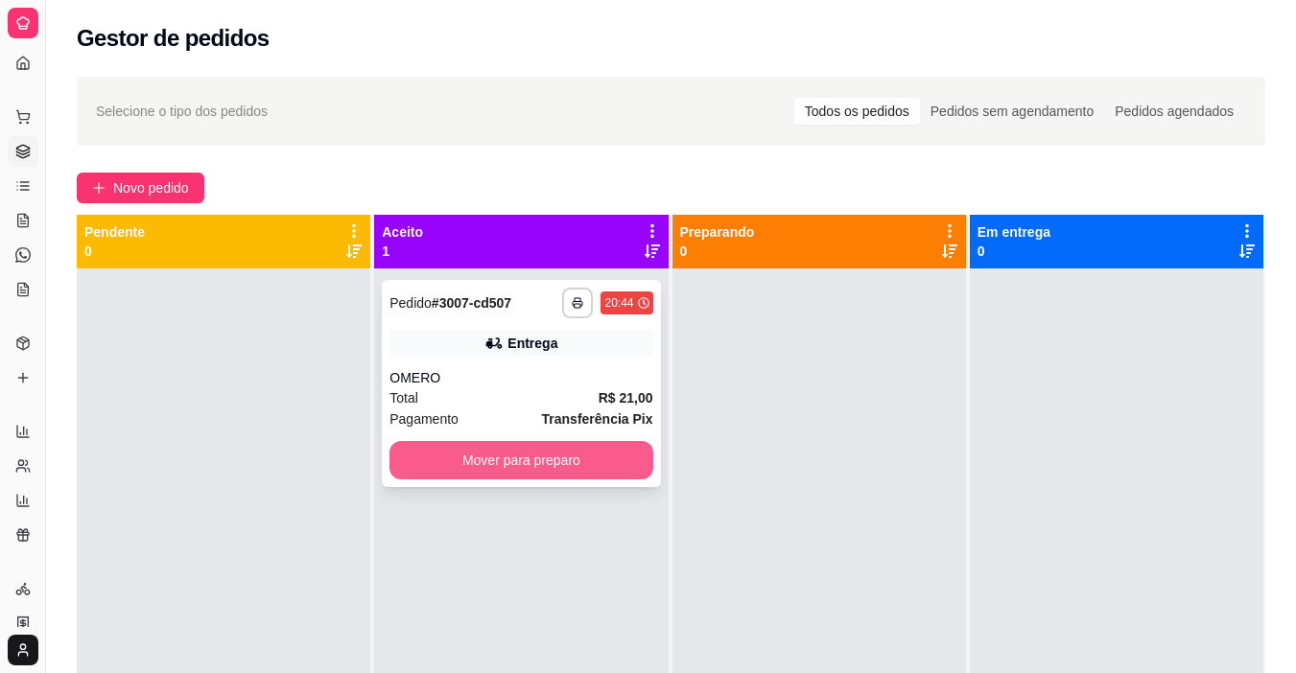
click at [585, 445] on button "Mover para preparo" at bounding box center [521, 460] width 263 height 38
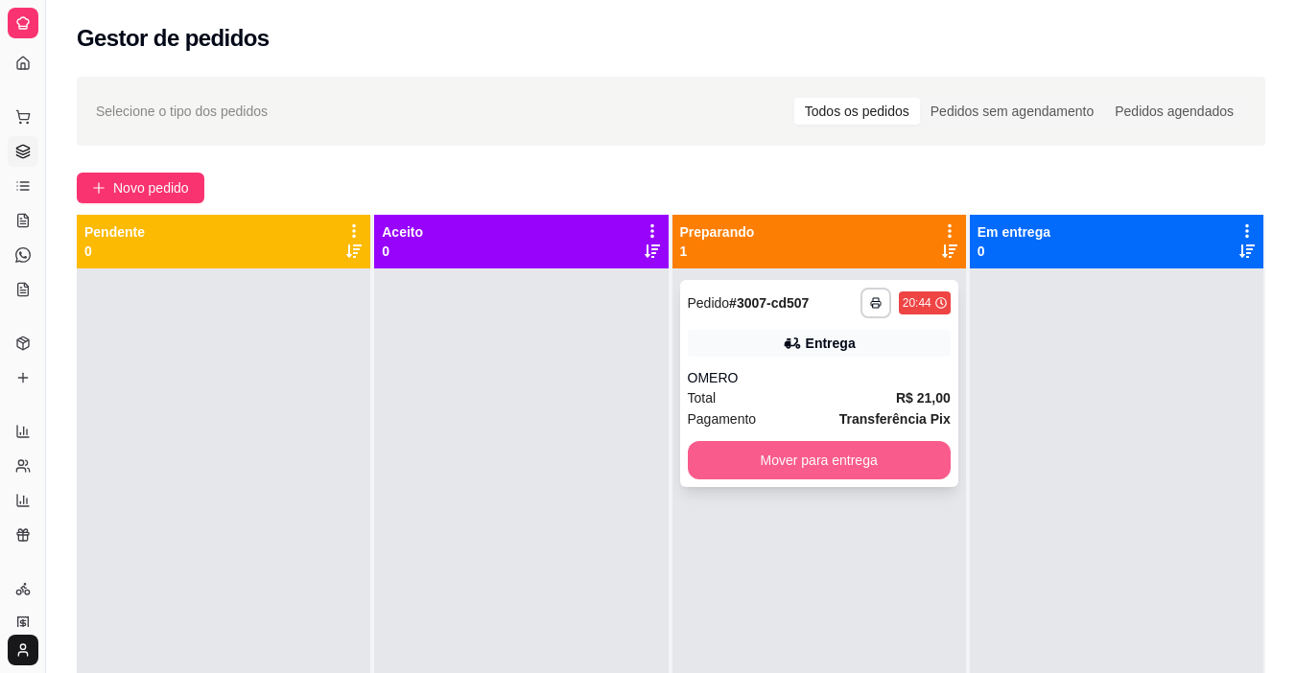
click at [735, 459] on button "Mover para entrega" at bounding box center [819, 460] width 263 height 38
